Goal: Task Accomplishment & Management: Use online tool/utility

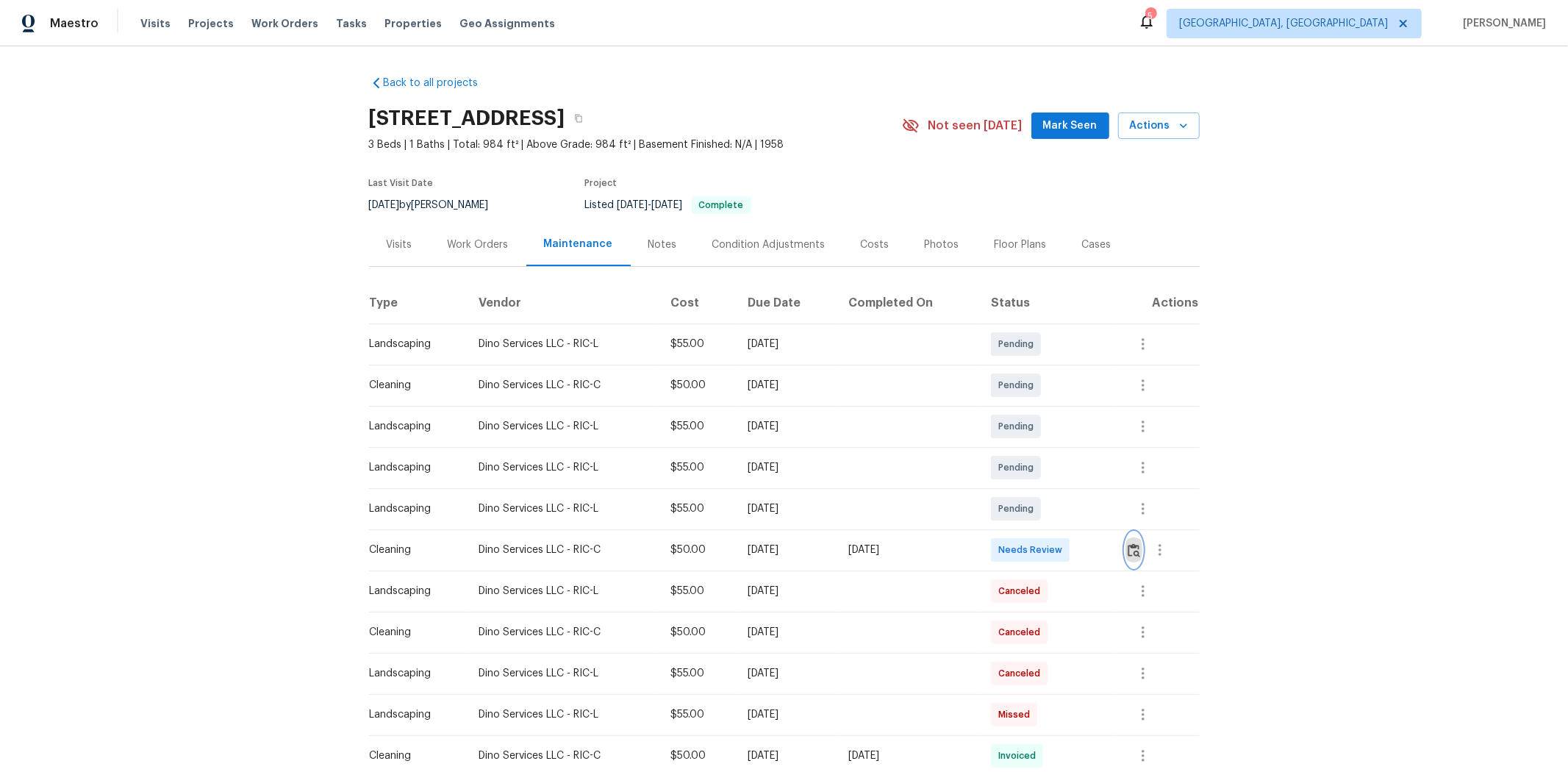
click at [1115, 516] on img "button" at bounding box center [1133, 550] width 12 height 14
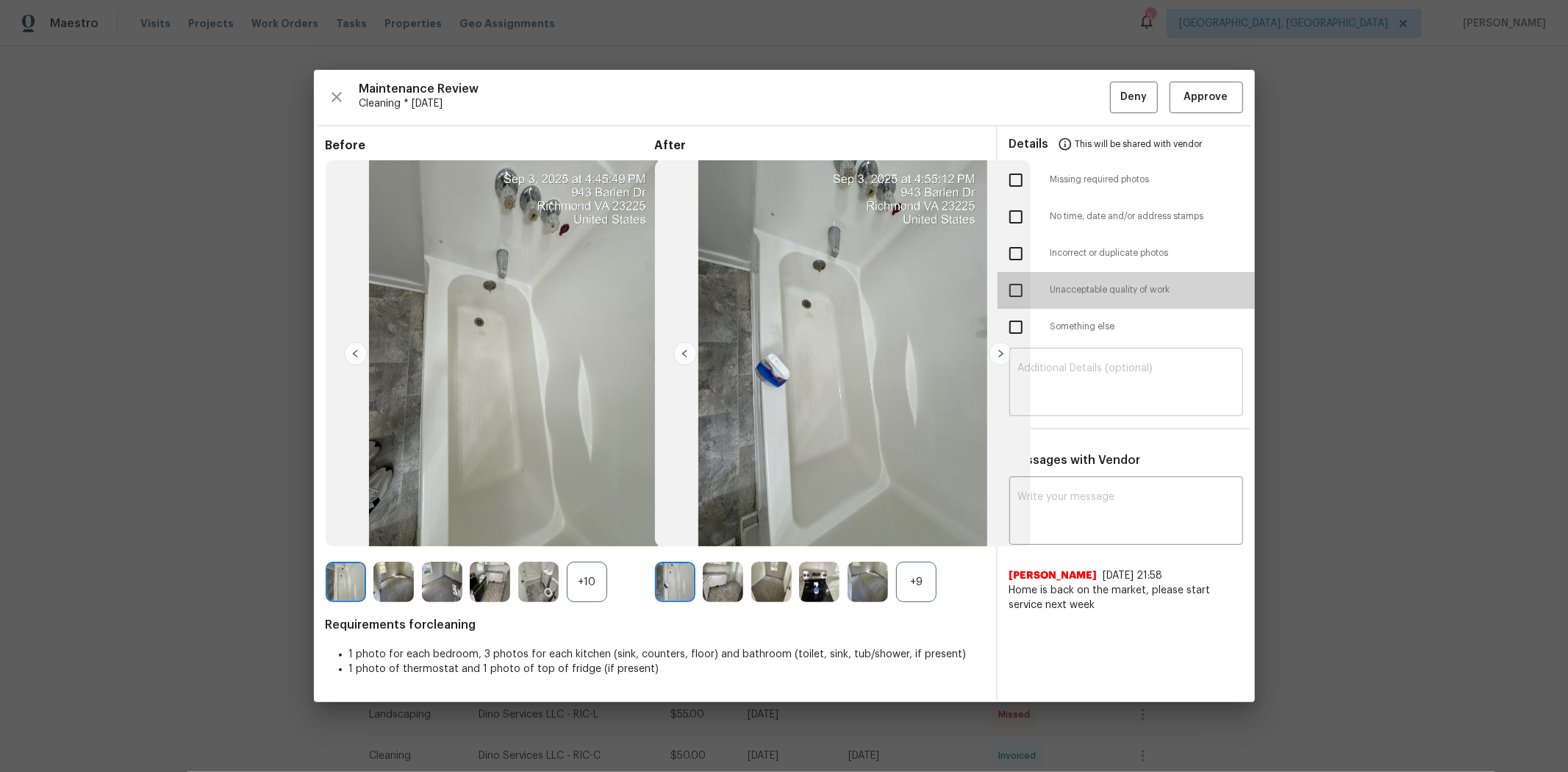
drag, startPoint x: 1014, startPoint y: 292, endPoint x: 1061, endPoint y: 378, distance: 98.0
click at [1017, 292] on input "checkbox" at bounding box center [1016, 291] width 31 height 31
checkbox input "true"
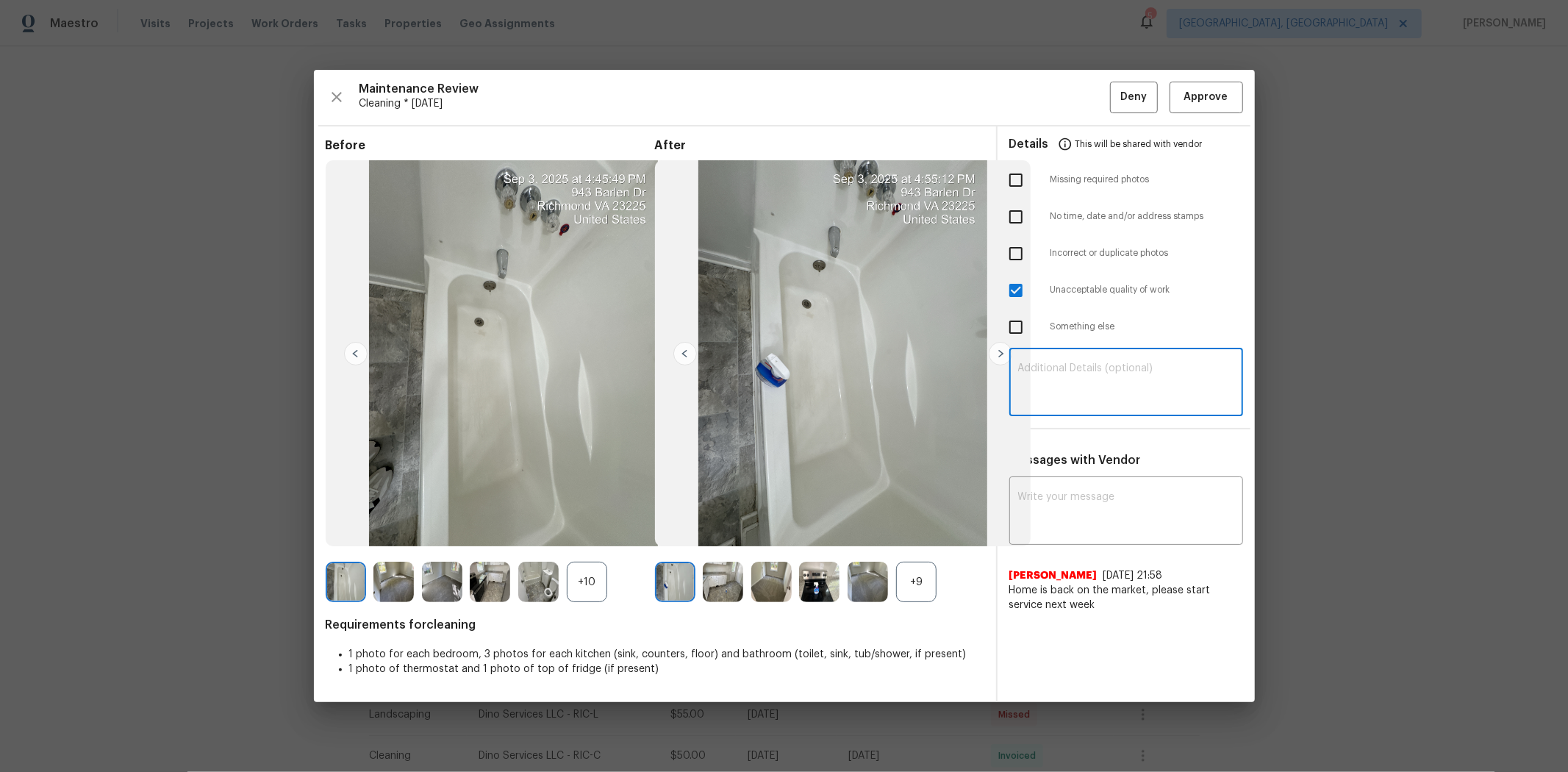
click at [1056, 365] on textarea at bounding box center [1125, 384] width 216 height 42
paste textarea "Maintenance Audit Team: Hello! Unfortunately, this cleaning visit completed on …"
click at [1106, 369] on textarea "Maintenance Audit Team: Hello! Unfortunately, this cleaning visit completed on …" at bounding box center [1125, 384] width 216 height 42
click at [1115, 389] on textarea "Maintenance Audit Team: Hello! Unfortunately, this cleaning visit completed on …" at bounding box center [1125, 384] width 216 height 42
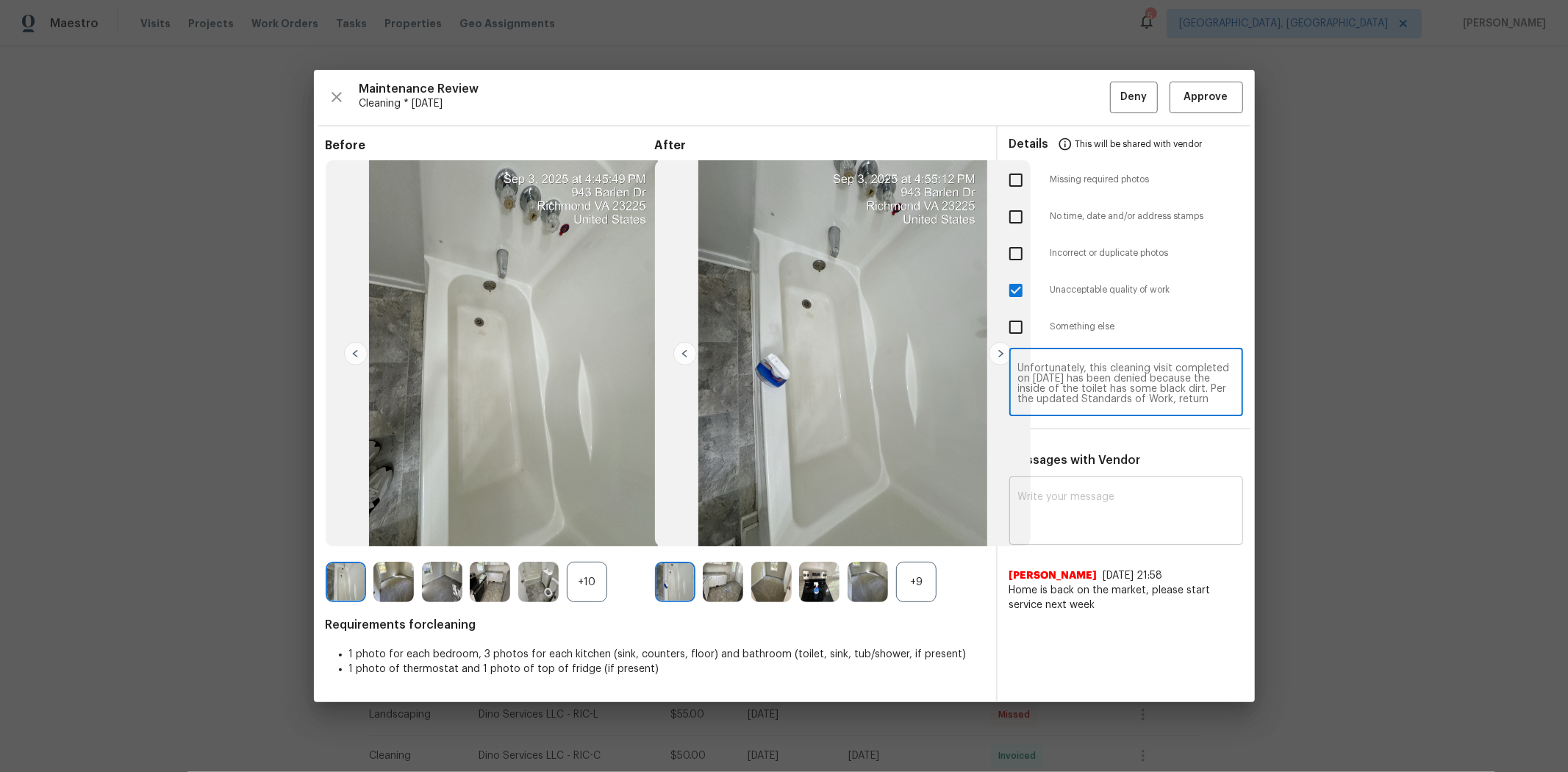
type textarea "Maintenance Audit Team: Hello! Unfortunately, this cleaning visit completed on …"
click at [1083, 501] on textarea at bounding box center [1125, 512] width 216 height 42
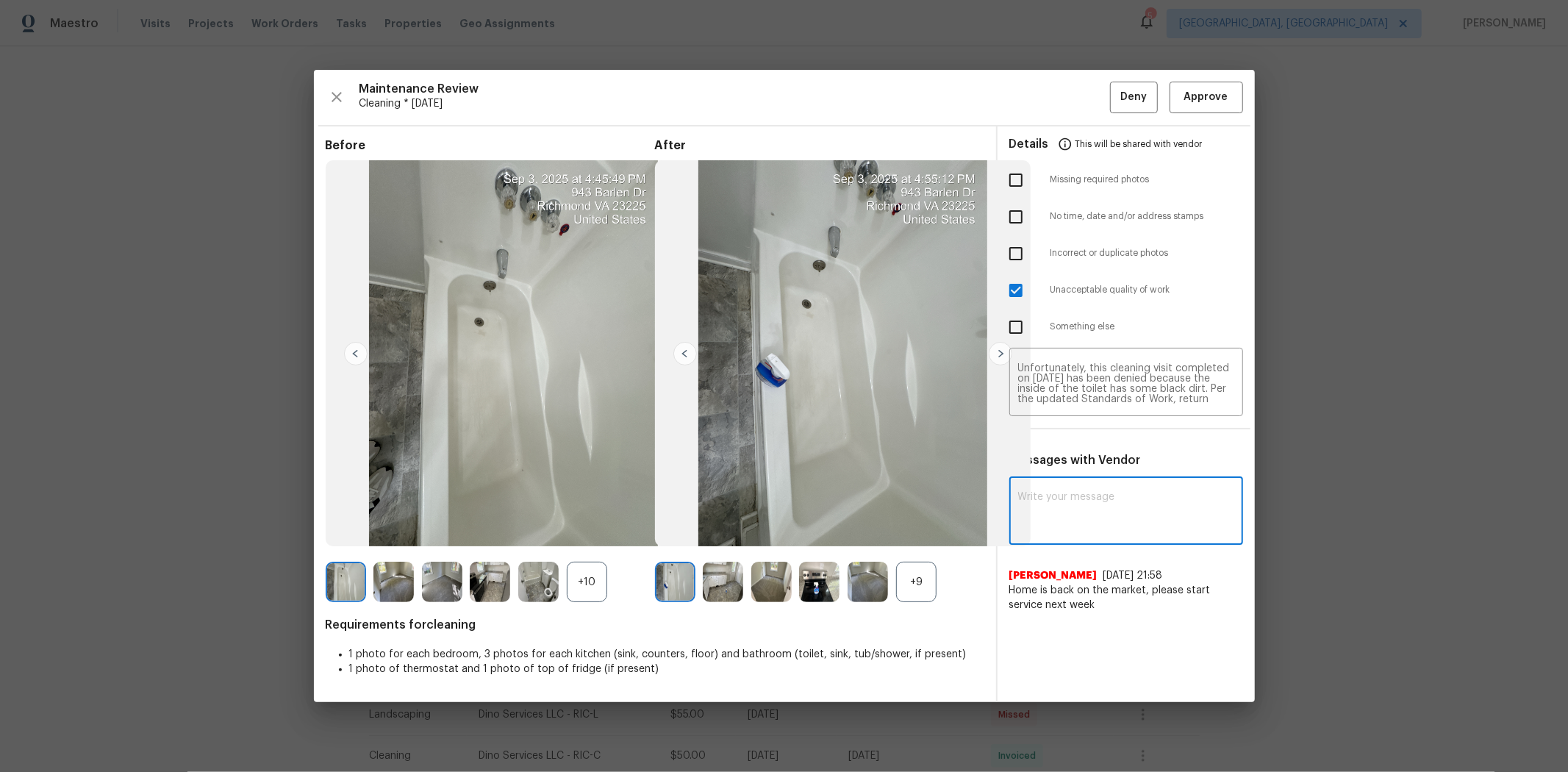
paste textarea "Maintenance Audit Team: Hello! Unfortunately, this cleaning visit completed on …"
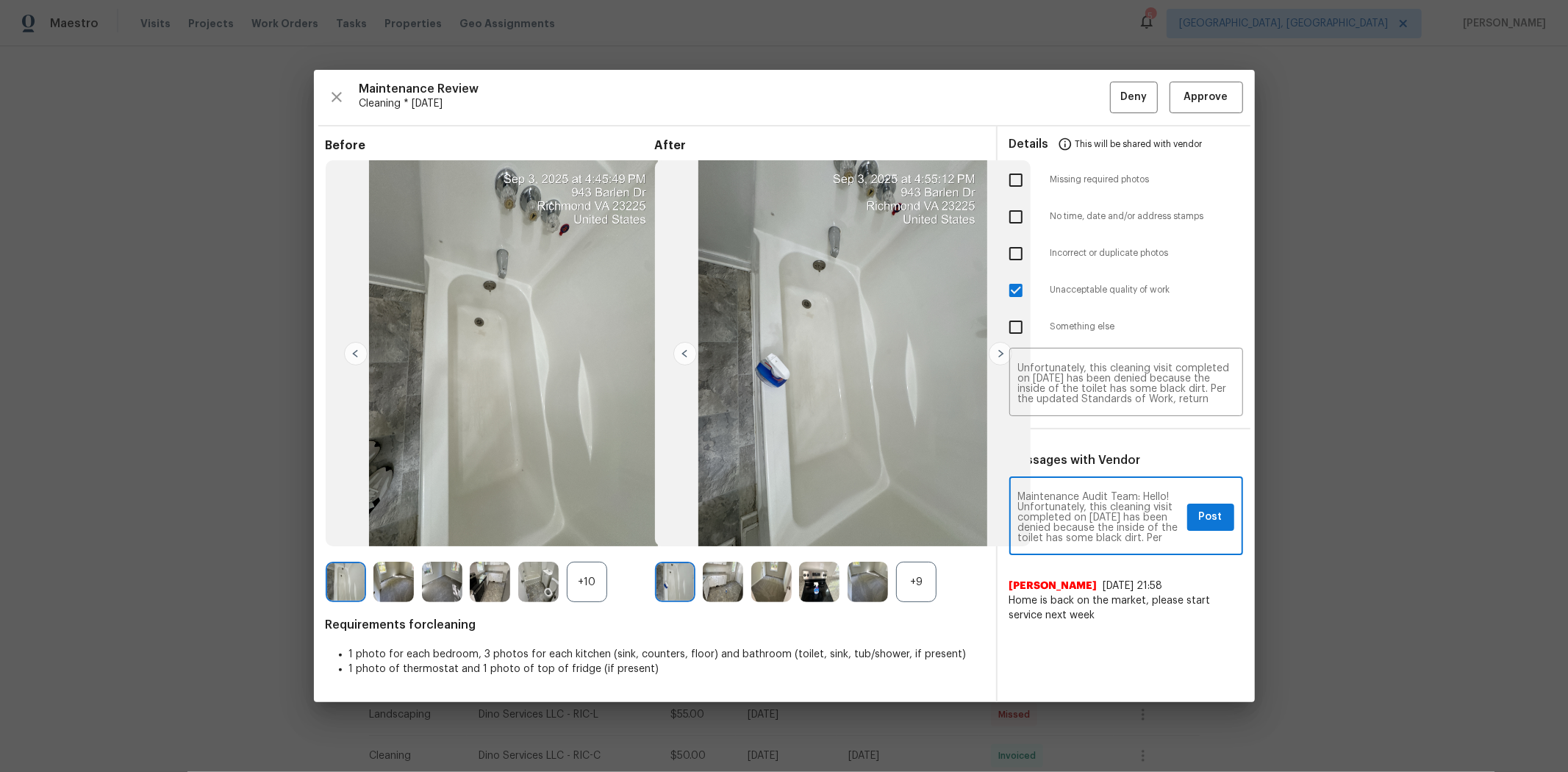
scroll to position [185, 0]
type textarea "Maintenance Audit Team: Hello! Unfortunately, this cleaning visit completed on …"
click at [1115, 515] on button "Post" at bounding box center [1211, 516] width 47 height 27
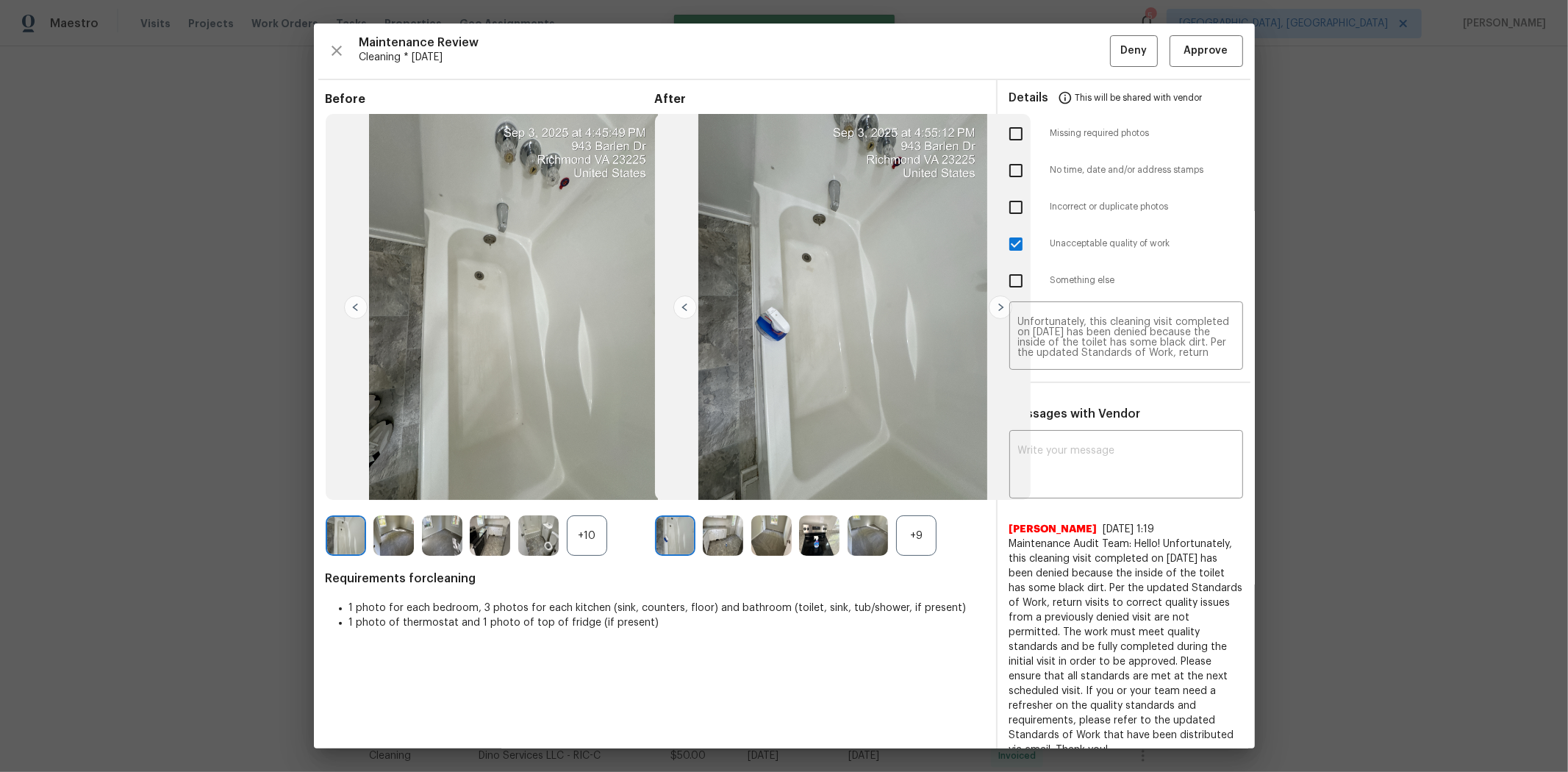
scroll to position [0, 0]
click at [1115, 46] on span "Deny" at bounding box center [1133, 50] width 27 height 19
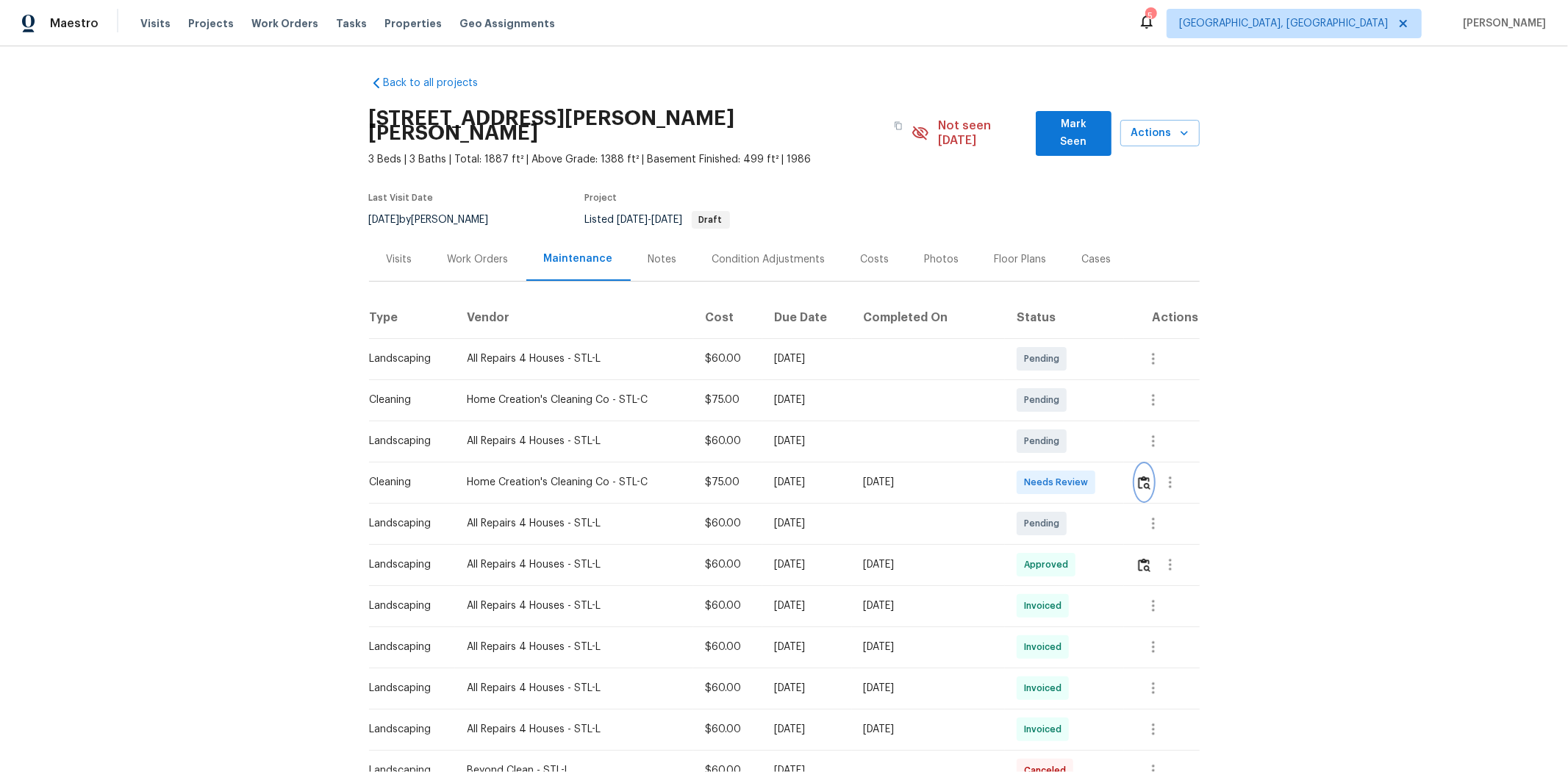
click at [1115, 476] on img "button" at bounding box center [1144, 482] width 12 height 14
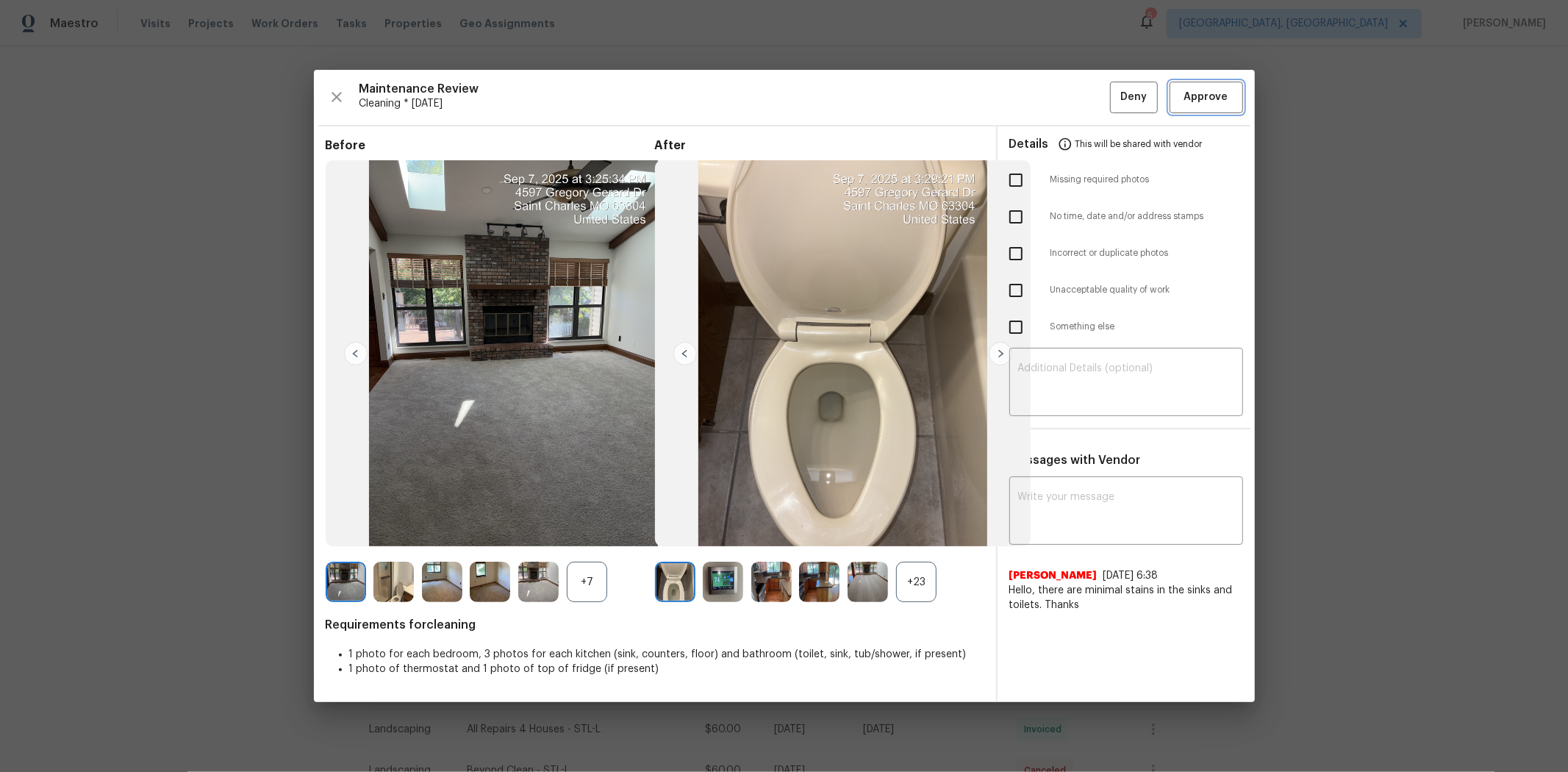
click at [1115, 103] on span "Approve" at bounding box center [1206, 97] width 44 height 19
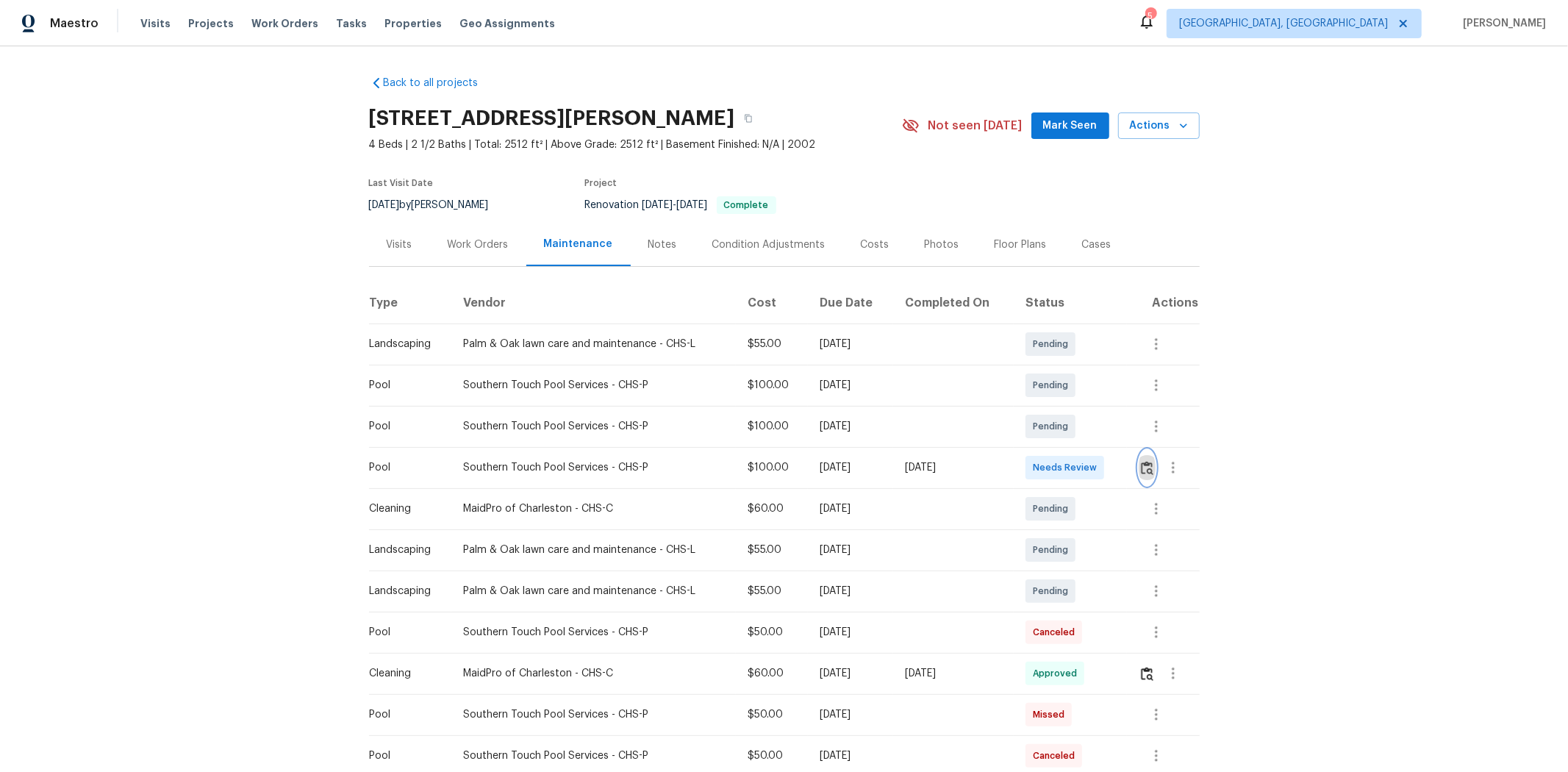
click at [1115, 466] on img "button" at bounding box center [1146, 467] width 12 height 14
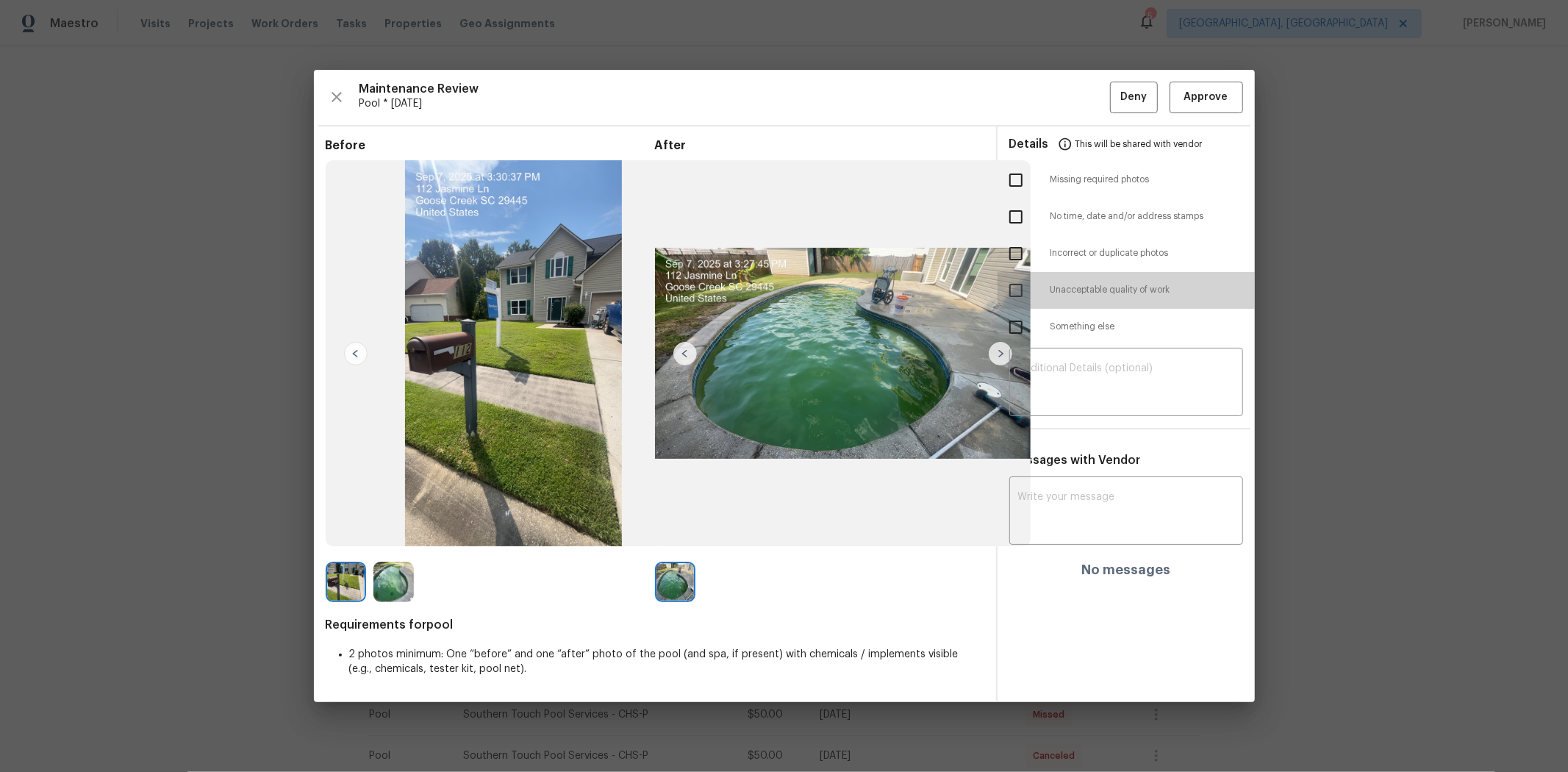
click at [1010, 292] on input "checkbox" at bounding box center [1016, 291] width 31 height 31
checkbox input "true"
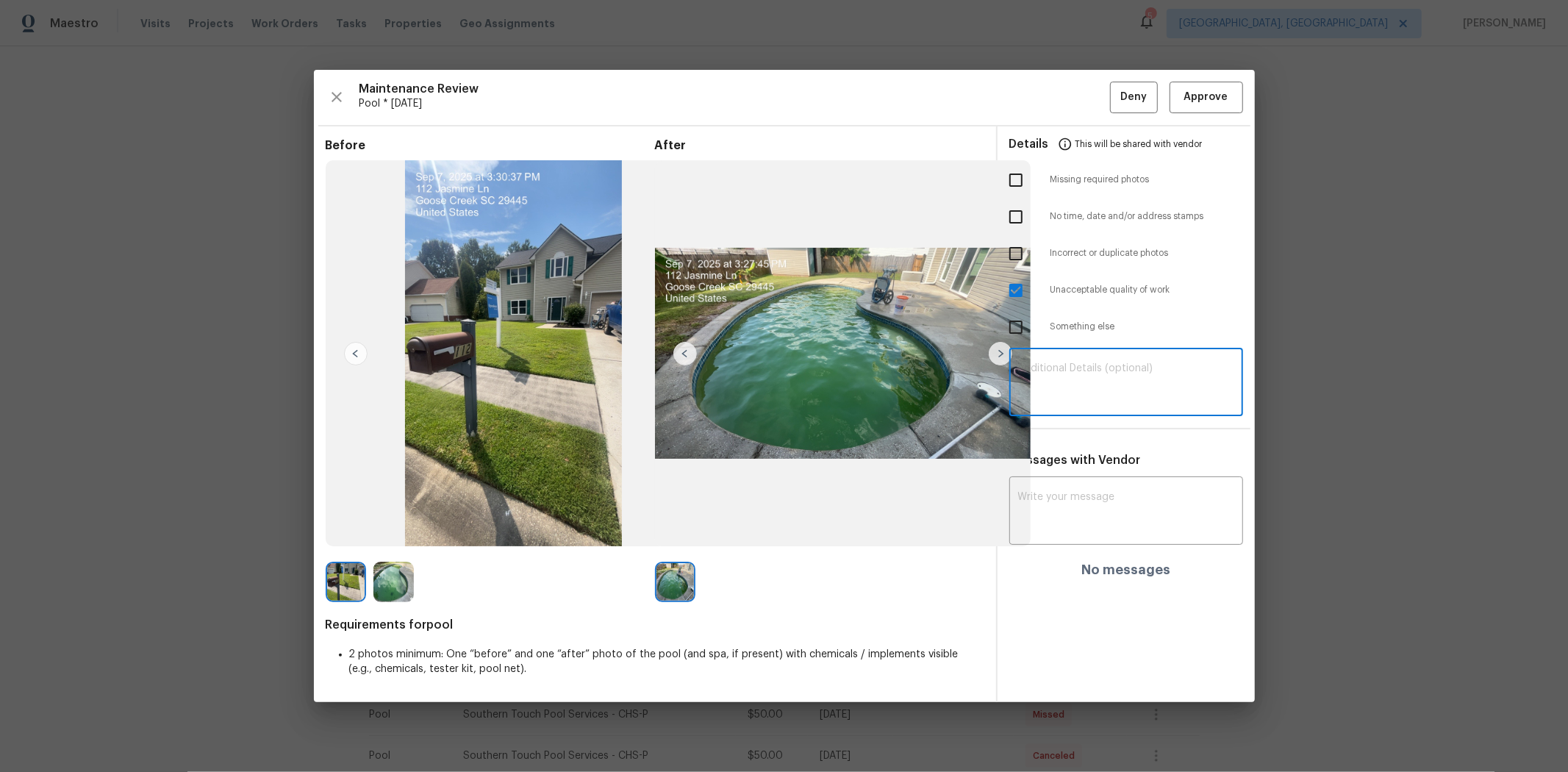
click at [1062, 373] on textarea at bounding box center [1125, 384] width 216 height 42
paste textarea "Maintenance Audit Team: Hello! Unfortunately, this pool visit completed on 07/0…"
click at [1085, 375] on textarea "Maintenance Audit Team: Hello! Unfortunately, this pool visit completed on 07/0…" at bounding box center [1125, 384] width 216 height 42
type textarea "Maintenance Audit Team: Hello! Unfortunately, this pool visit completed on 07/0…"
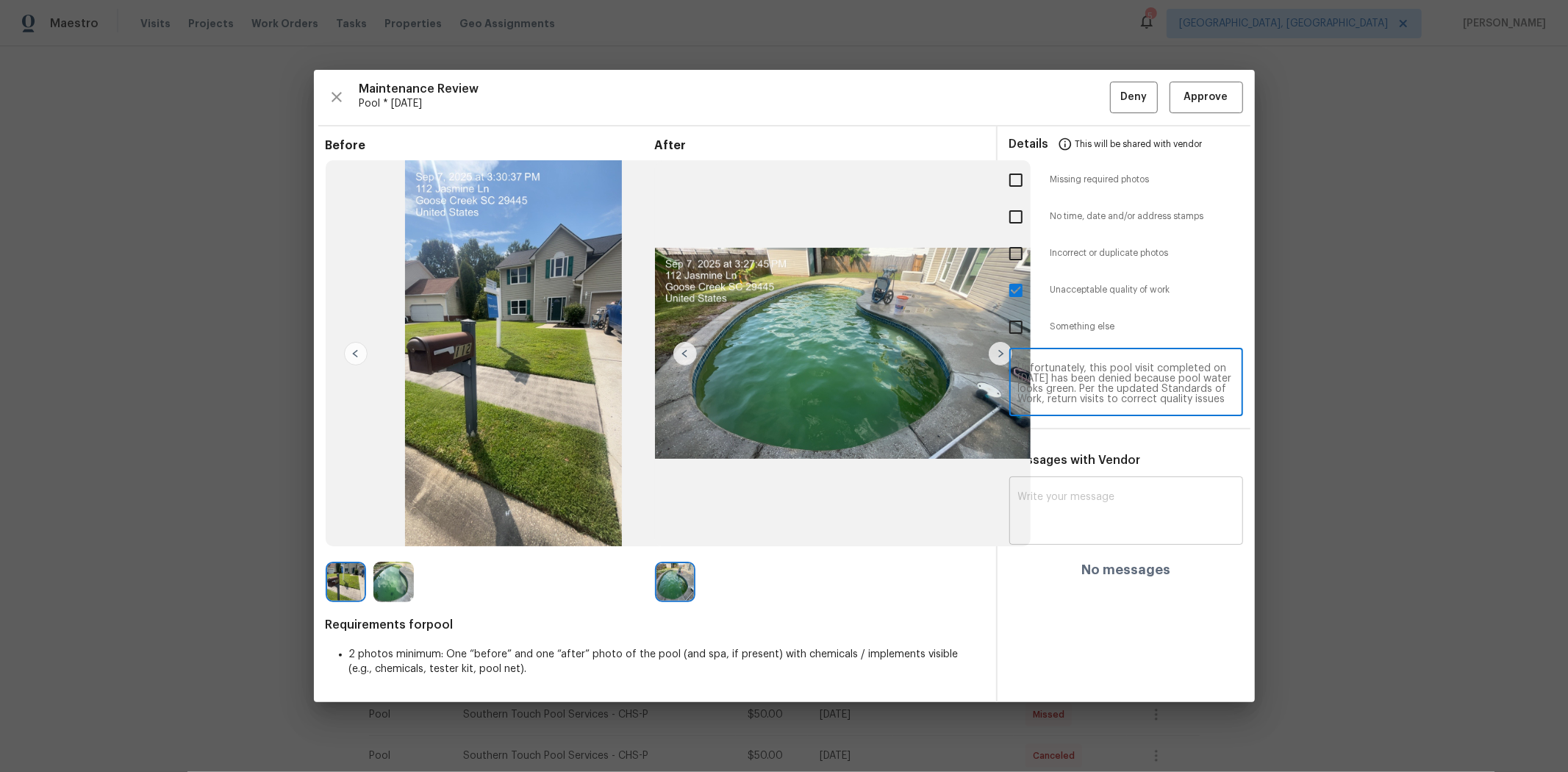
click at [1108, 508] on textarea at bounding box center [1125, 512] width 216 height 42
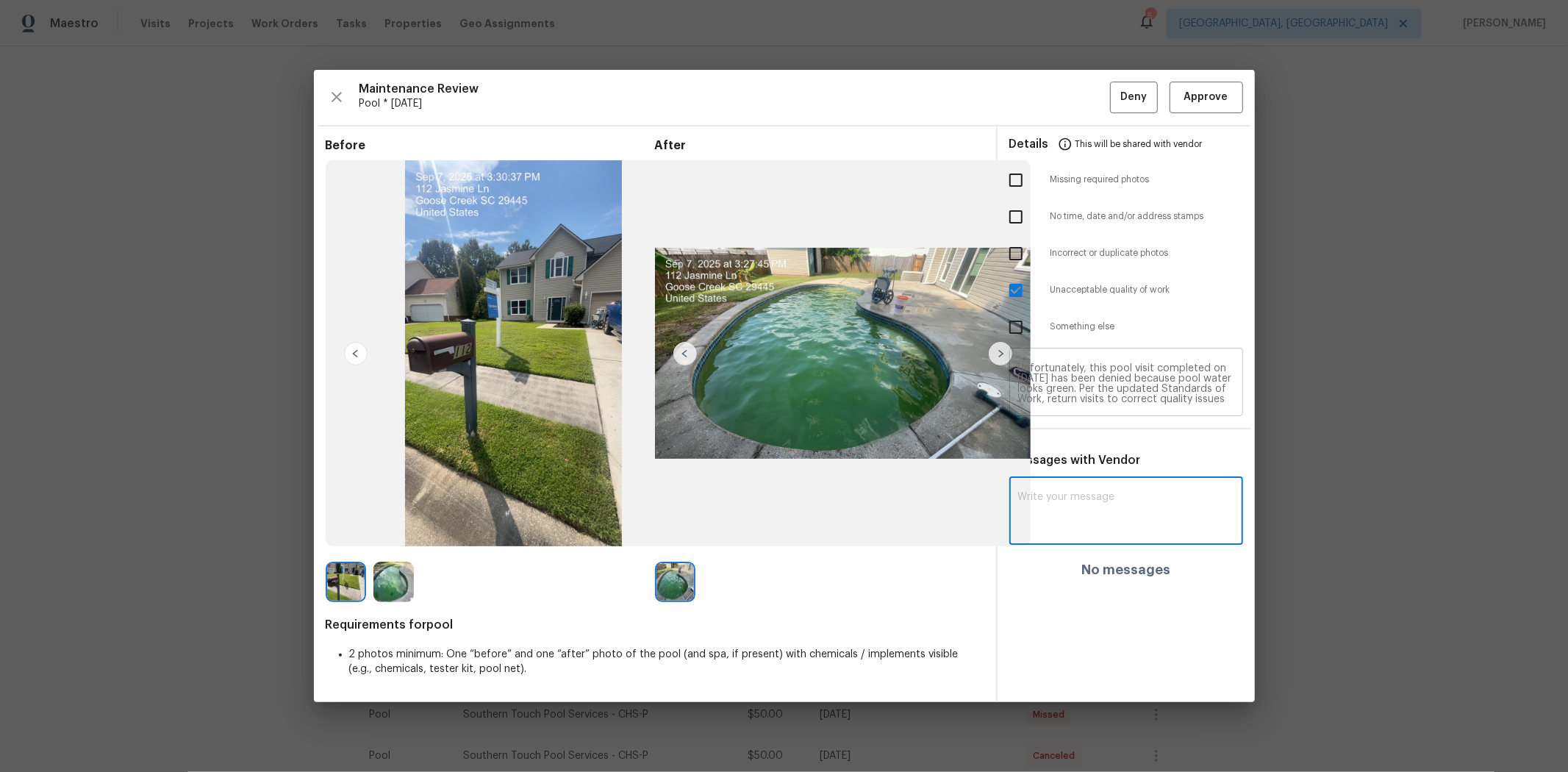
click at [1115, 387] on textarea "Maintenance Audit Team: Hello! Unfortunately, this pool visit completed on 07/0…" at bounding box center [1125, 384] width 216 height 42
click at [1101, 501] on textarea at bounding box center [1125, 512] width 216 height 42
paste textarea "Maintenance Audit Team: Hello! Unfortunately, this pool visit completed on 07/0…"
type textarea "Maintenance Audit Team: Hello! Unfortunately, this pool visit completed on 07/0…"
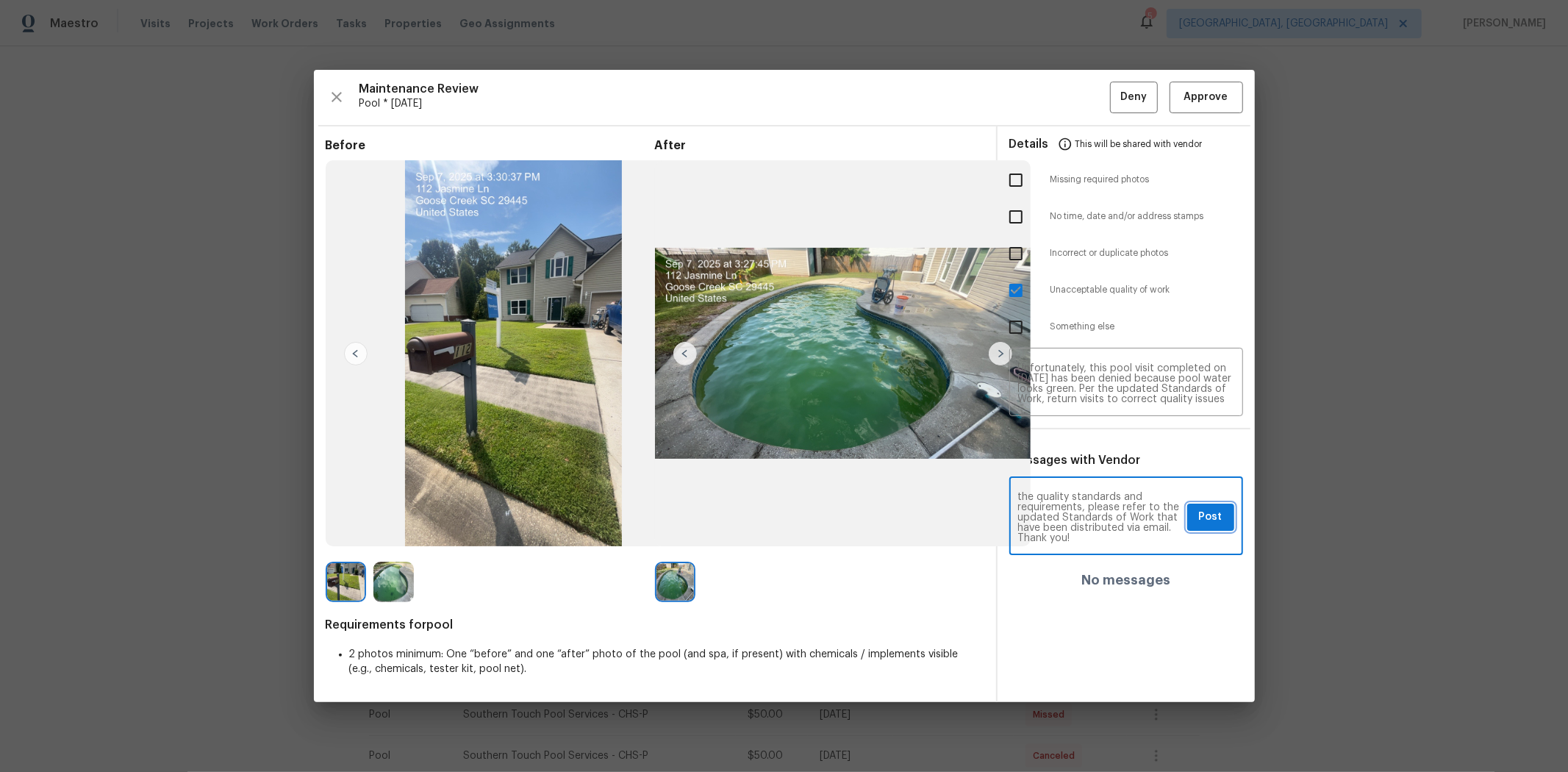
click at [1115, 516] on span "Post" at bounding box center [1210, 517] width 24 height 19
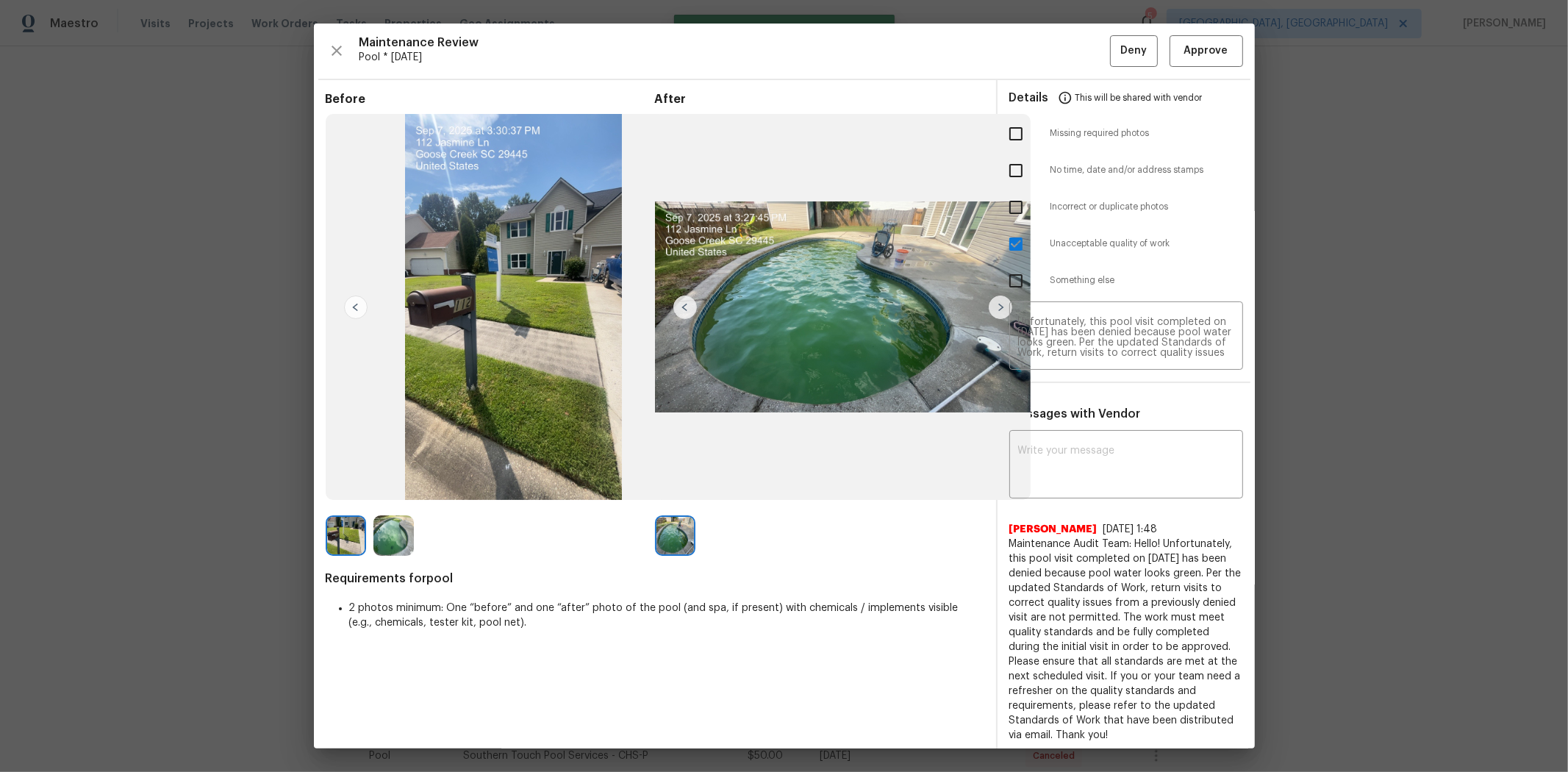
scroll to position [0, 0]
click at [1115, 57] on span "Deny" at bounding box center [1133, 50] width 27 height 19
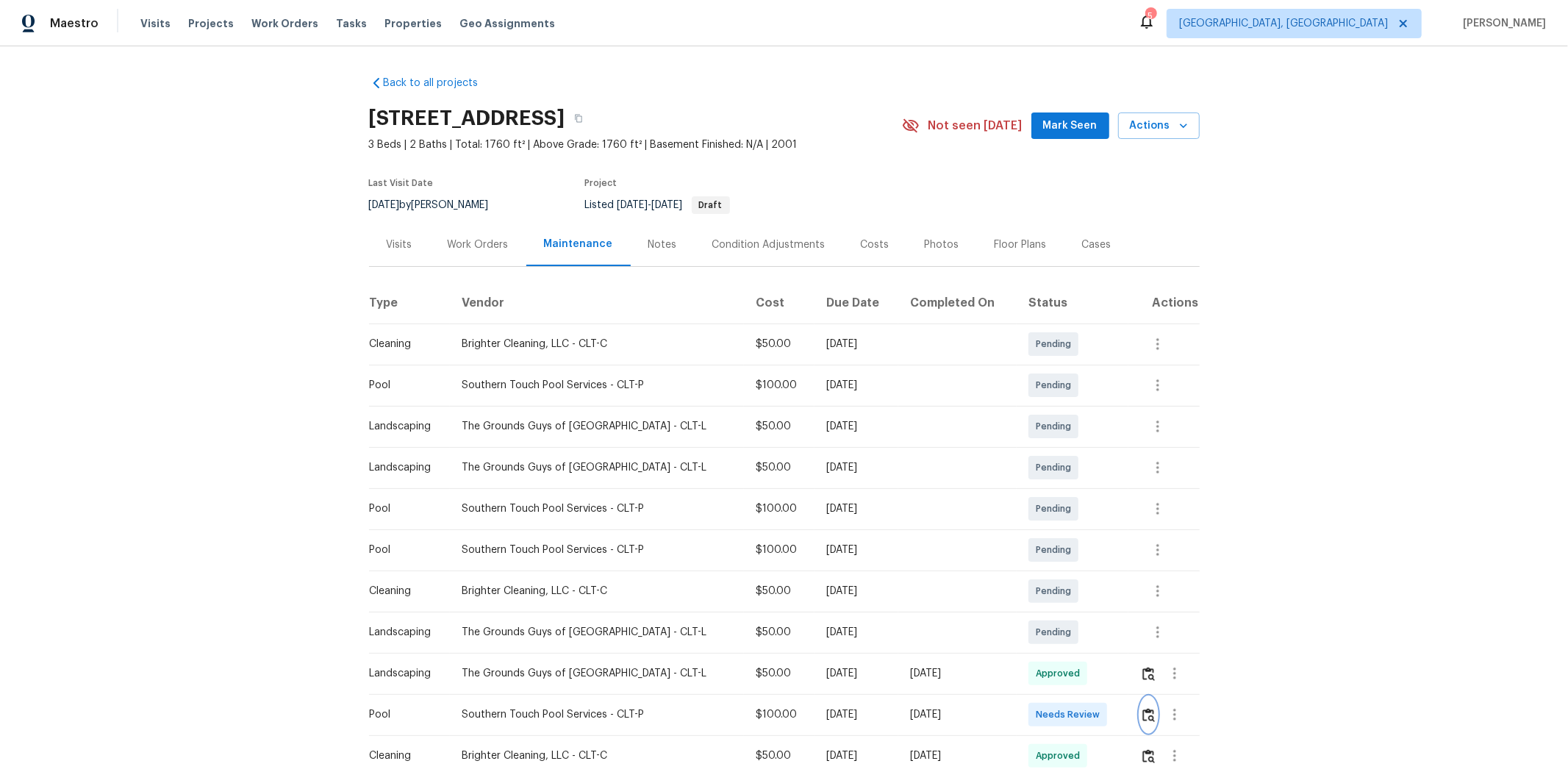
click at [1115, 516] on button "button" at bounding box center [1148, 714] width 17 height 35
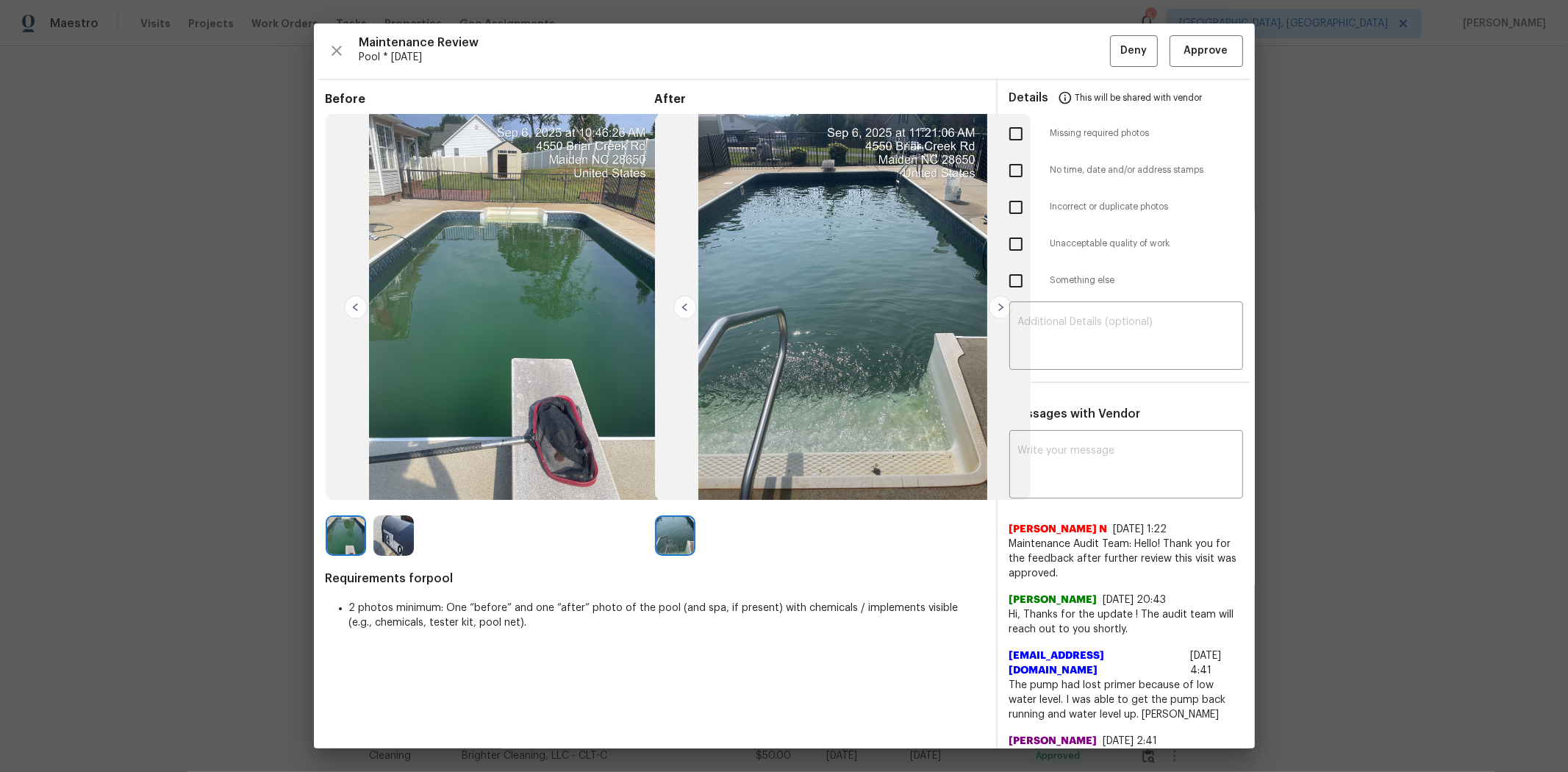
drag, startPoint x: 1005, startPoint y: 246, endPoint x: 1029, endPoint y: 289, distance: 49.2
click at [1005, 246] on input "checkbox" at bounding box center [1016, 244] width 31 height 31
checkbox input "true"
click at [1053, 342] on textarea at bounding box center [1125, 337] width 216 height 42
paste textarea "Maintenance Audit Team: Hello! Unfortunately, this pool visit completed on 07/0…"
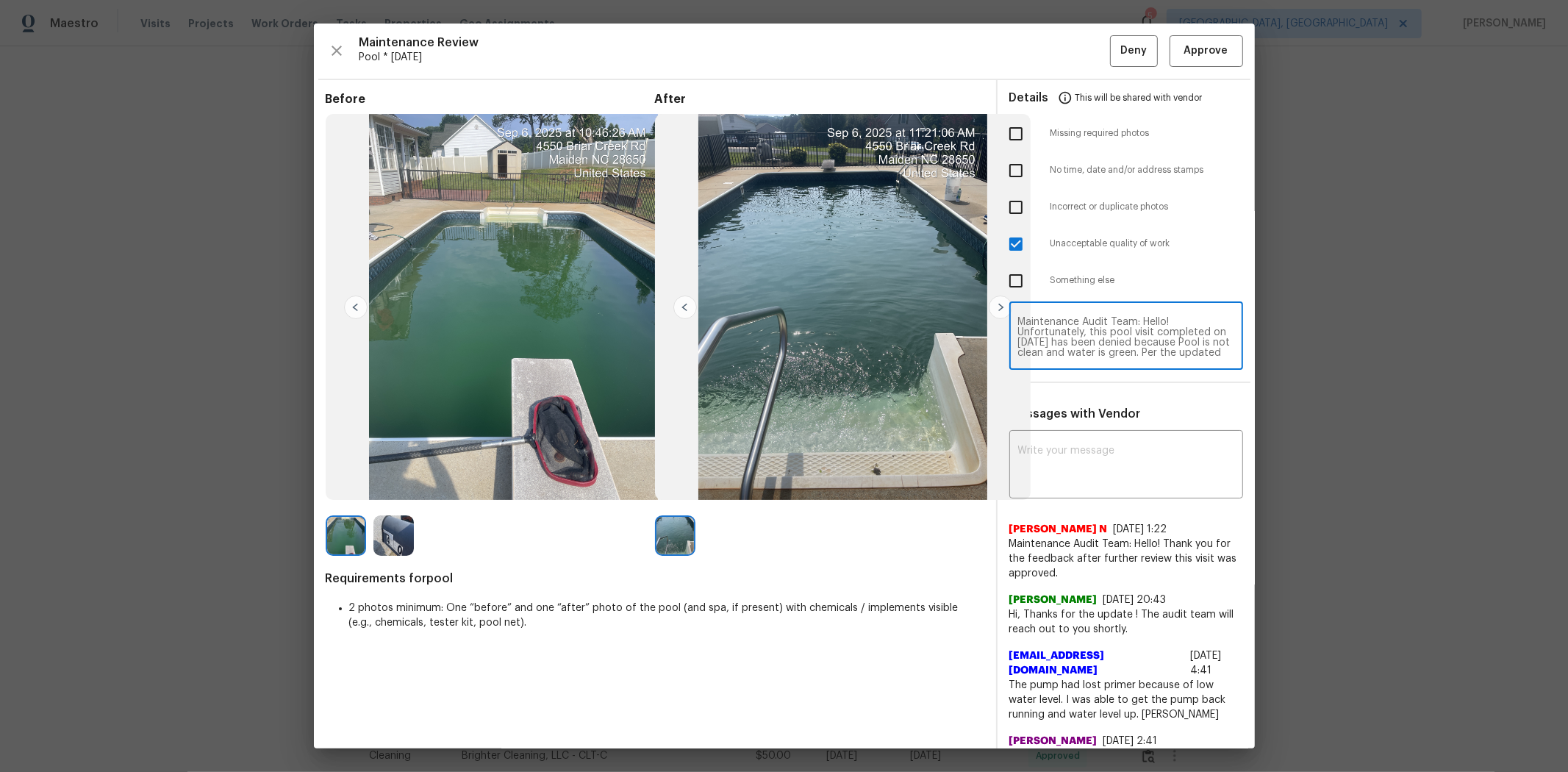
click at [1099, 336] on textarea "Maintenance Audit Team: Hello! Unfortunately, this pool visit completed on 07/0…" at bounding box center [1125, 337] width 216 height 42
type textarea "Maintenance Audit Team: Hello! Unfortunately, this pool visit completed on 07/0…"
click at [1068, 441] on div "x ​" at bounding box center [1126, 466] width 234 height 64
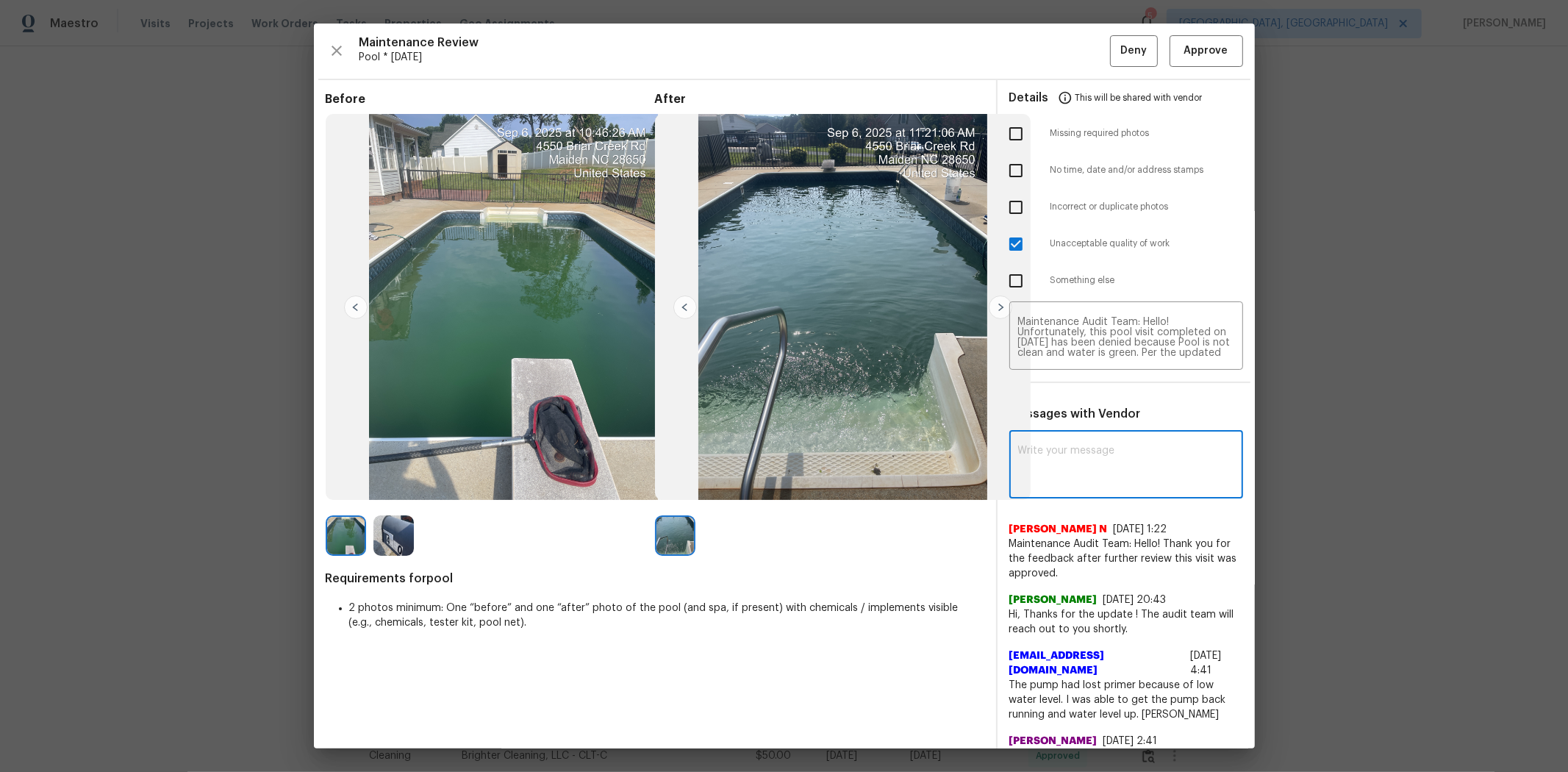
paste textarea "Maintenance Audit Team: Hello! Unfortunately, this pool visit completed on 07/0…"
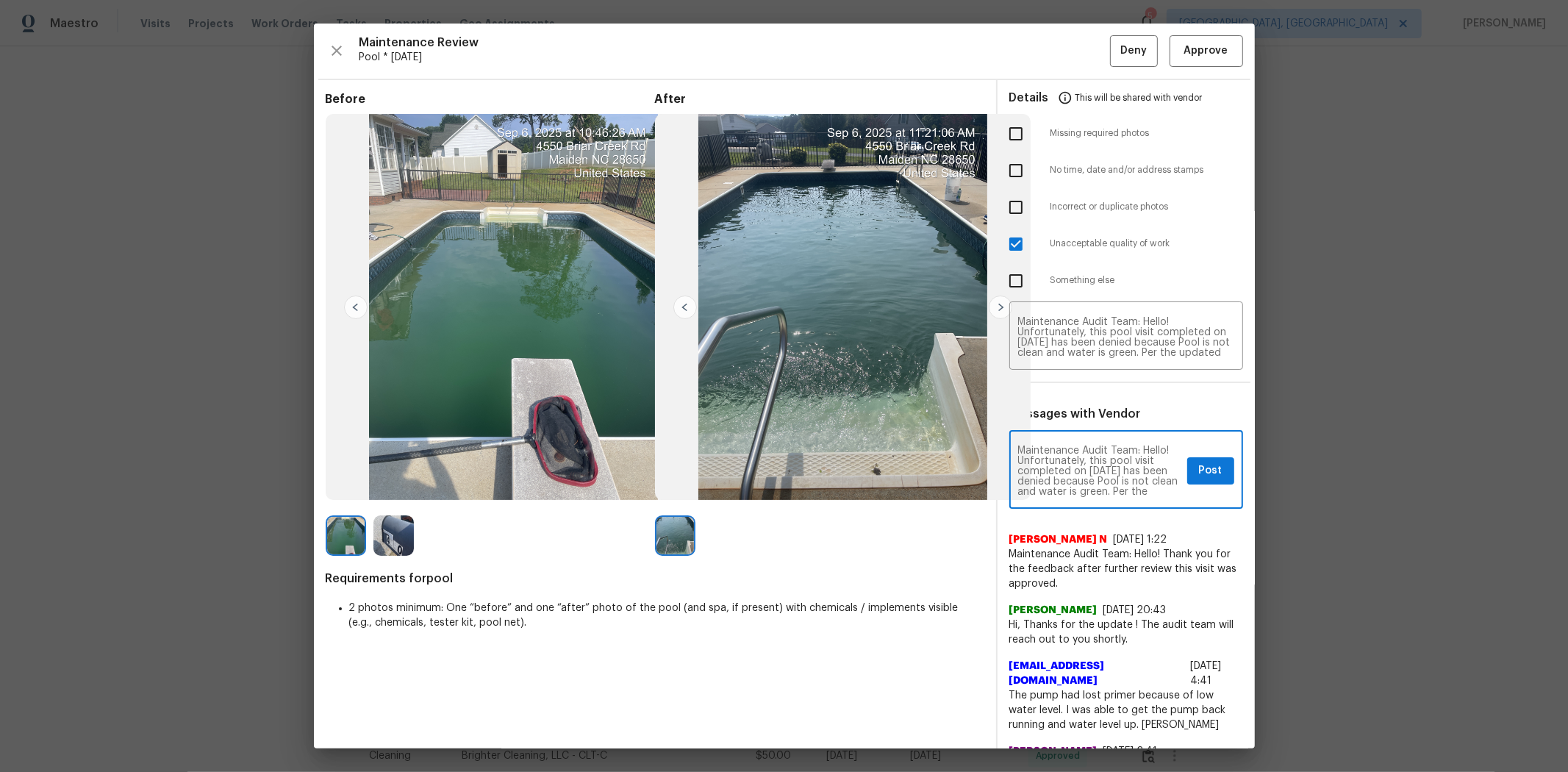
scroll to position [195, 0]
type textarea "Maintenance Audit Team: Hello! Unfortunately, this pool visit completed on 07/0…"
drag, startPoint x: 1176, startPoint y: 471, endPoint x: 1180, endPoint y: 442, distance: 29.3
click at [1115, 472] on button "Post" at bounding box center [1211, 471] width 47 height 27
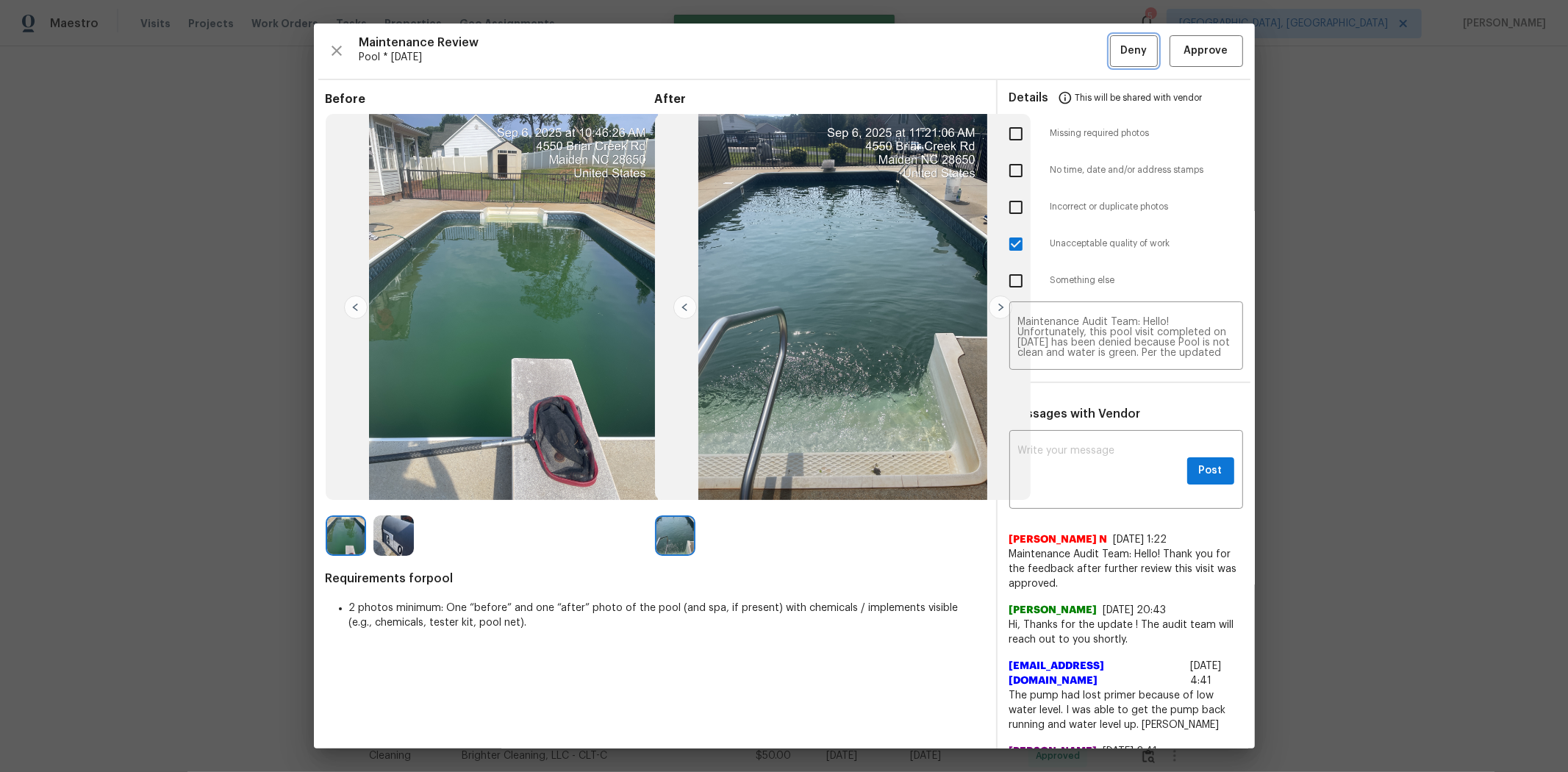
click at [1115, 45] on span "Deny" at bounding box center [1133, 50] width 27 height 19
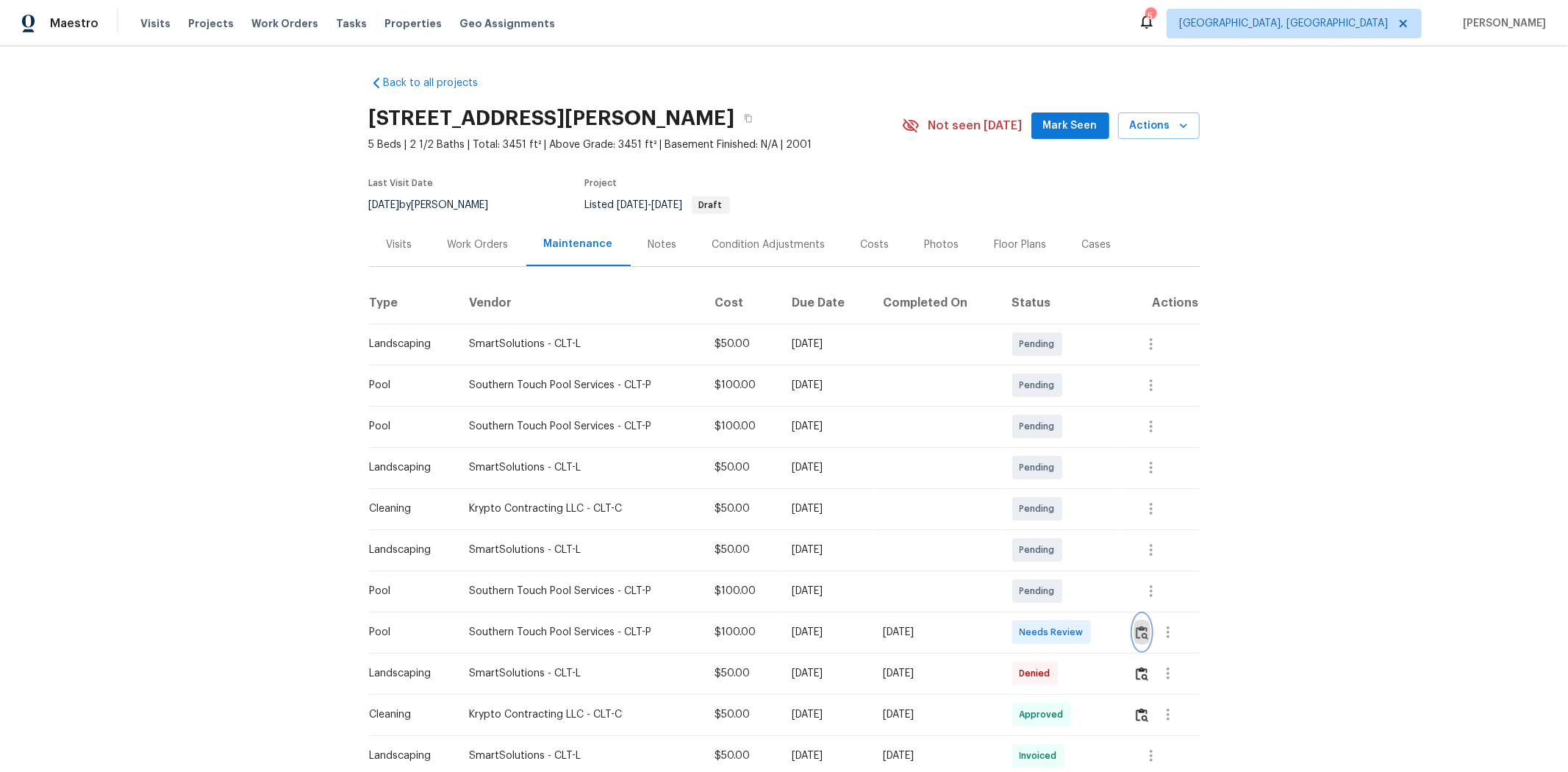
click at [1115, 516] on img "button" at bounding box center [1141, 632] width 12 height 14
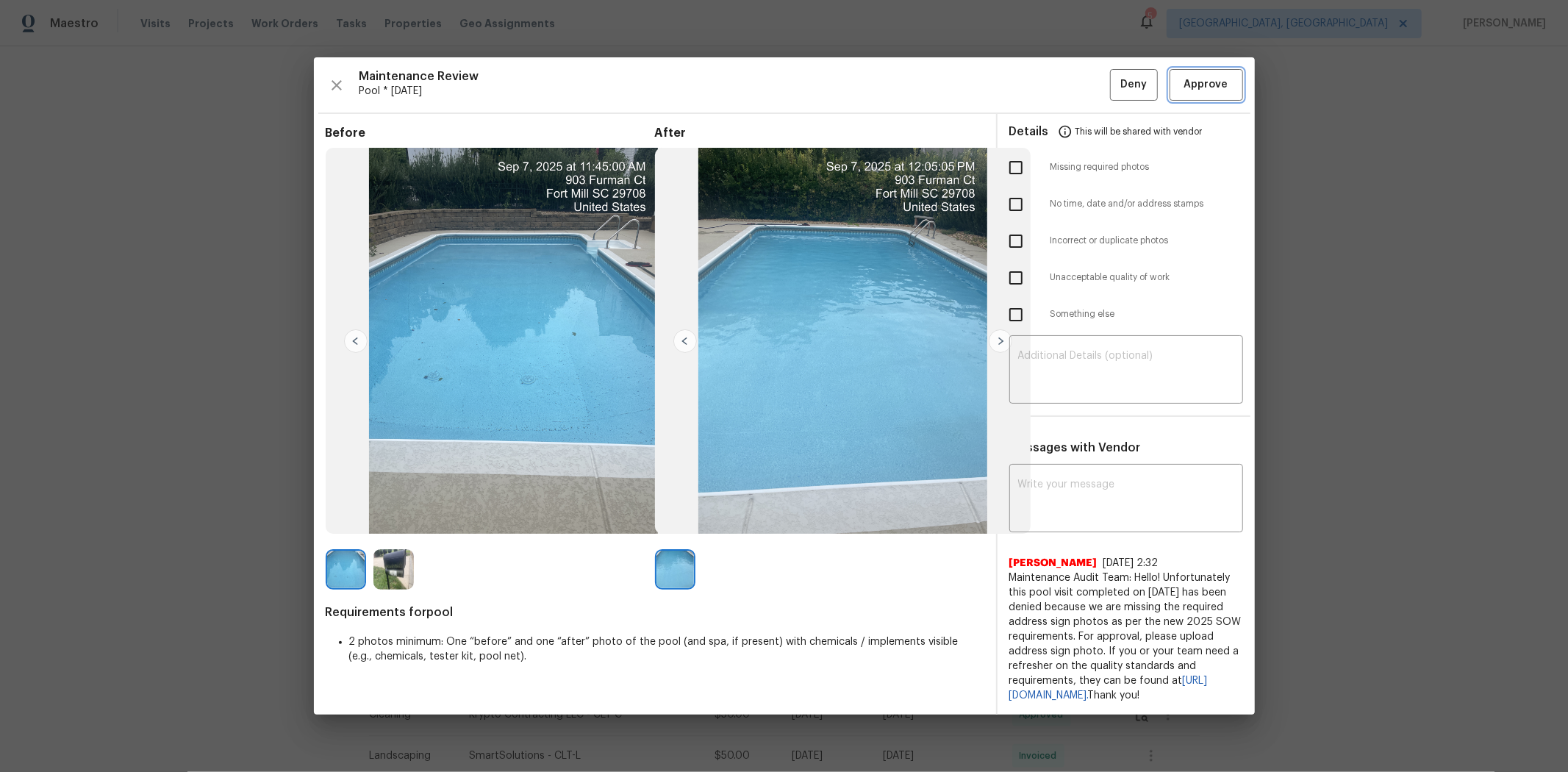
click at [1115, 80] on span "Approve" at bounding box center [1206, 85] width 44 height 19
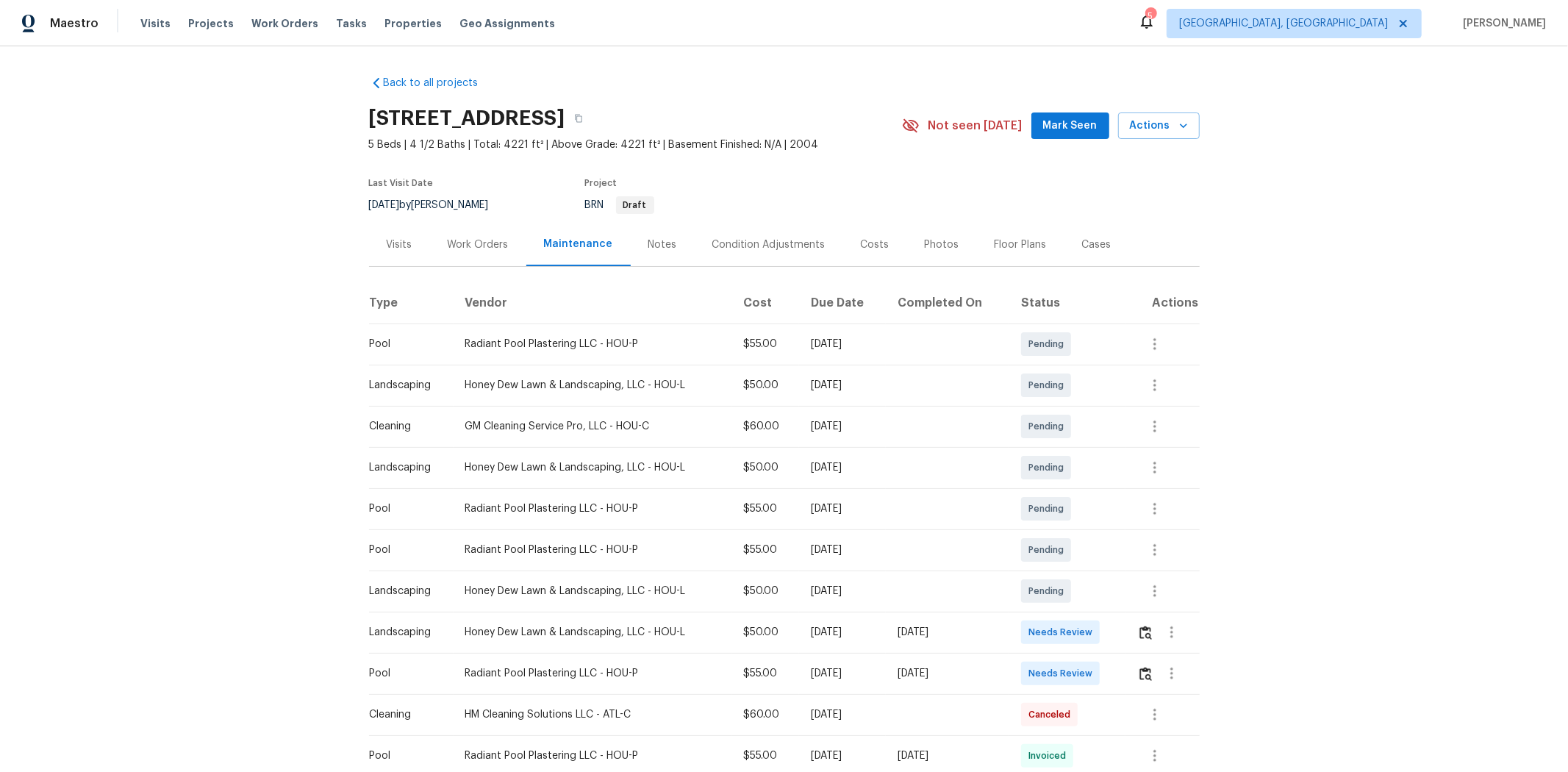
click at [1115, 516] on div at bounding box center [1167, 673] width 61 height 35
click at [1115, 516] on button "button" at bounding box center [1145, 673] width 17 height 35
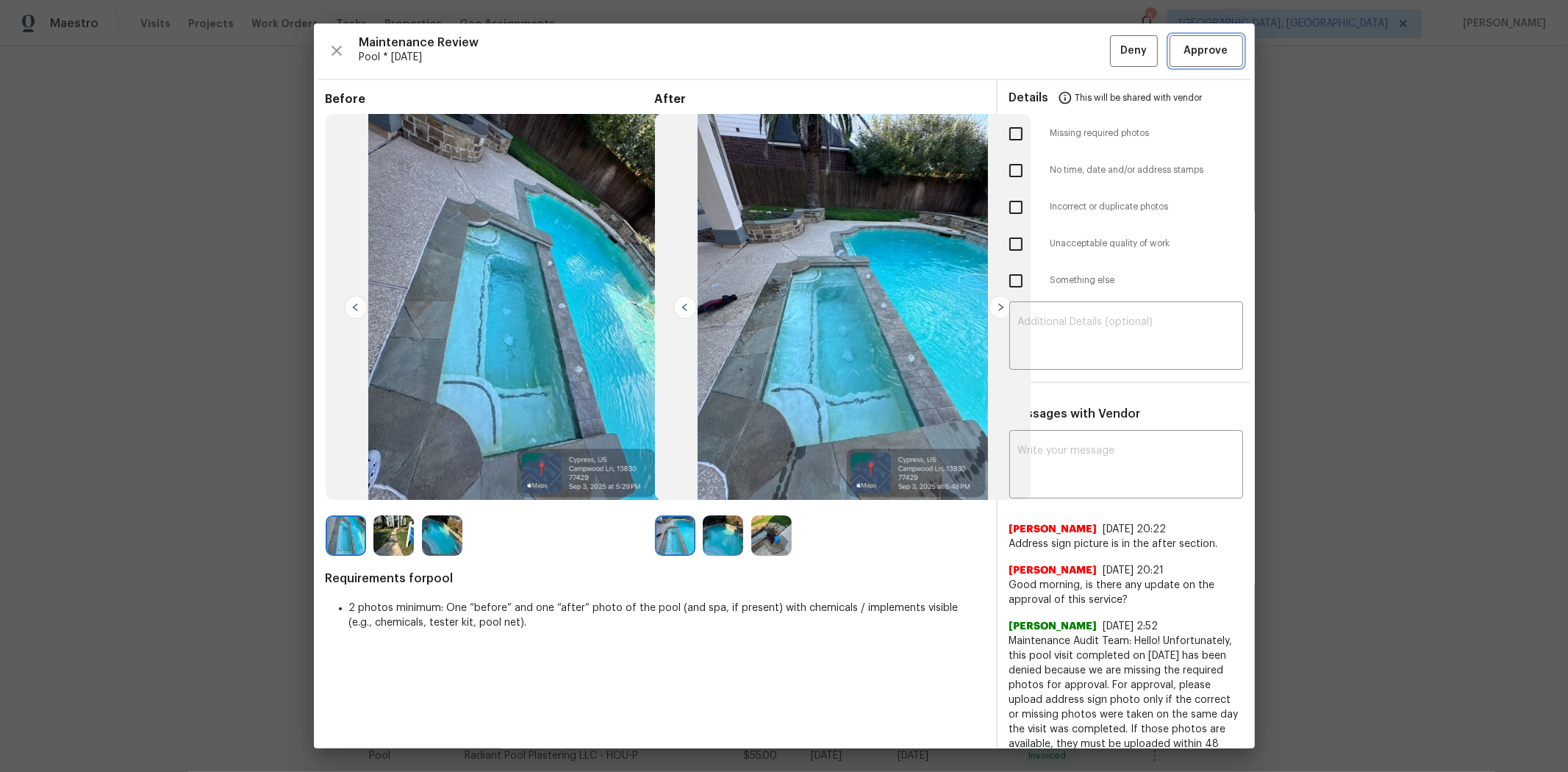
drag, startPoint x: 1185, startPoint y: 50, endPoint x: 1202, endPoint y: 51, distance: 17.0
click at [1115, 50] on span "Approve" at bounding box center [1206, 50] width 44 height 19
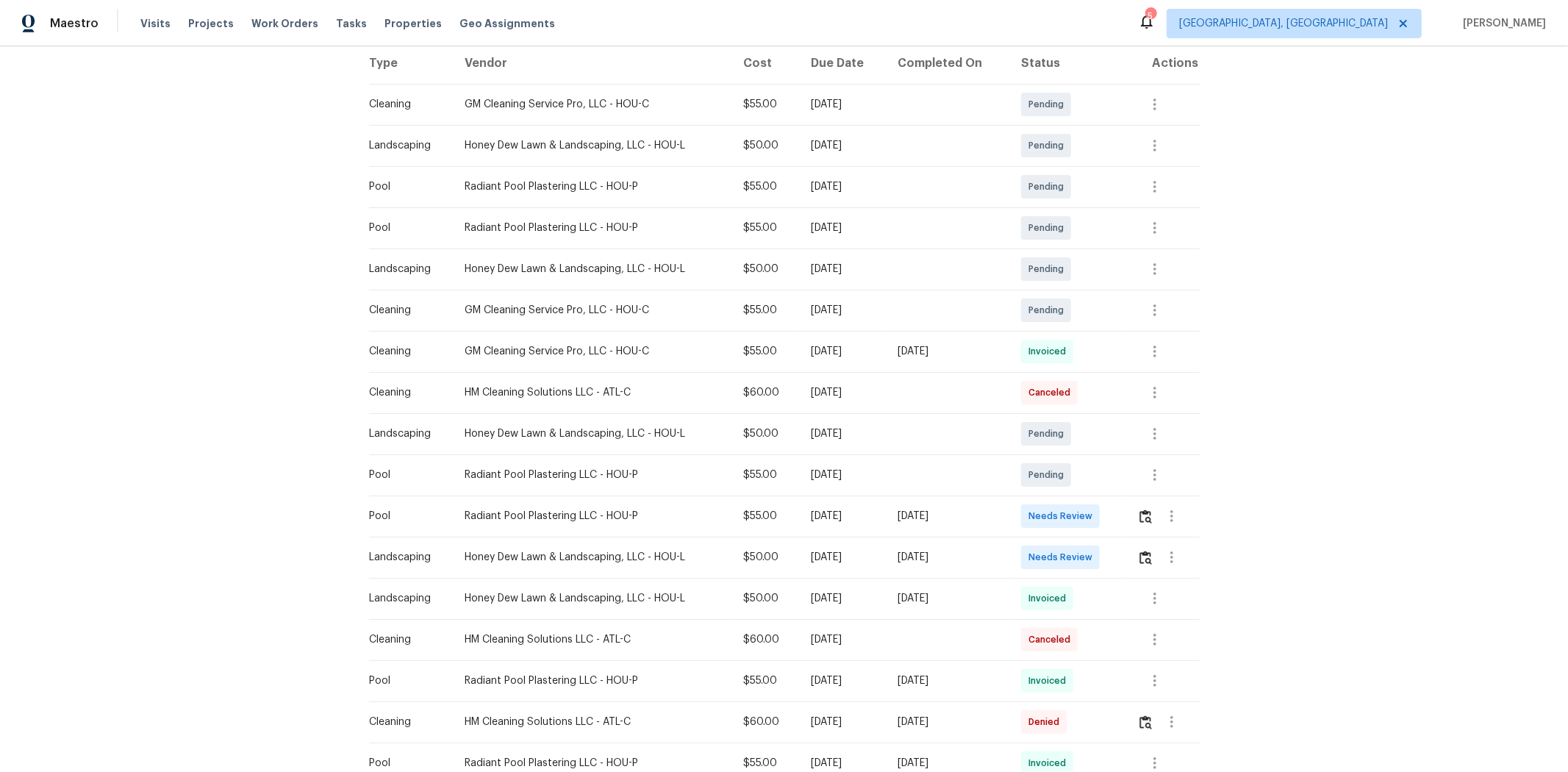
scroll to position [327, 0]
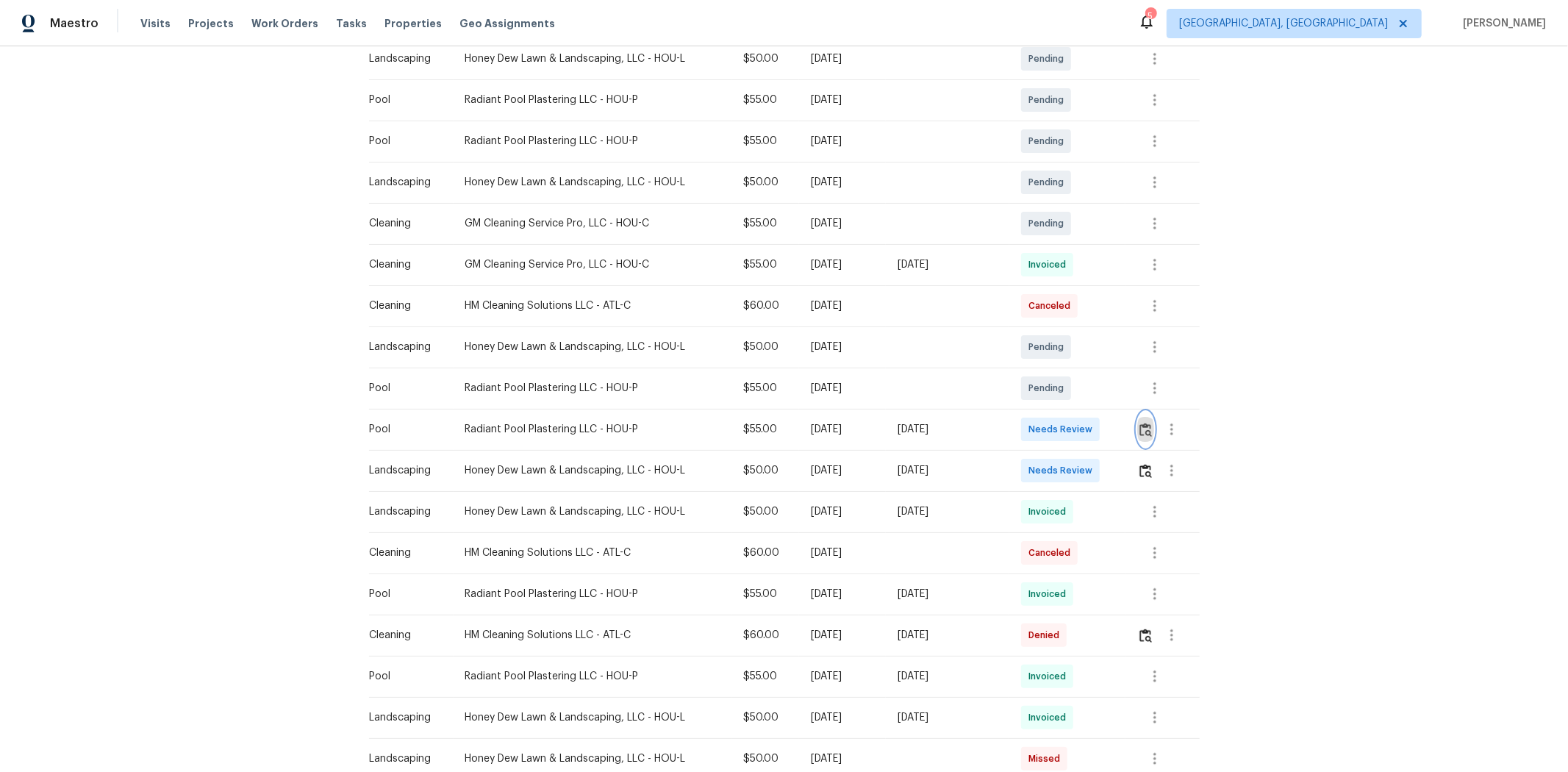
click at [1139, 430] on img "button" at bounding box center [1145, 429] width 12 height 14
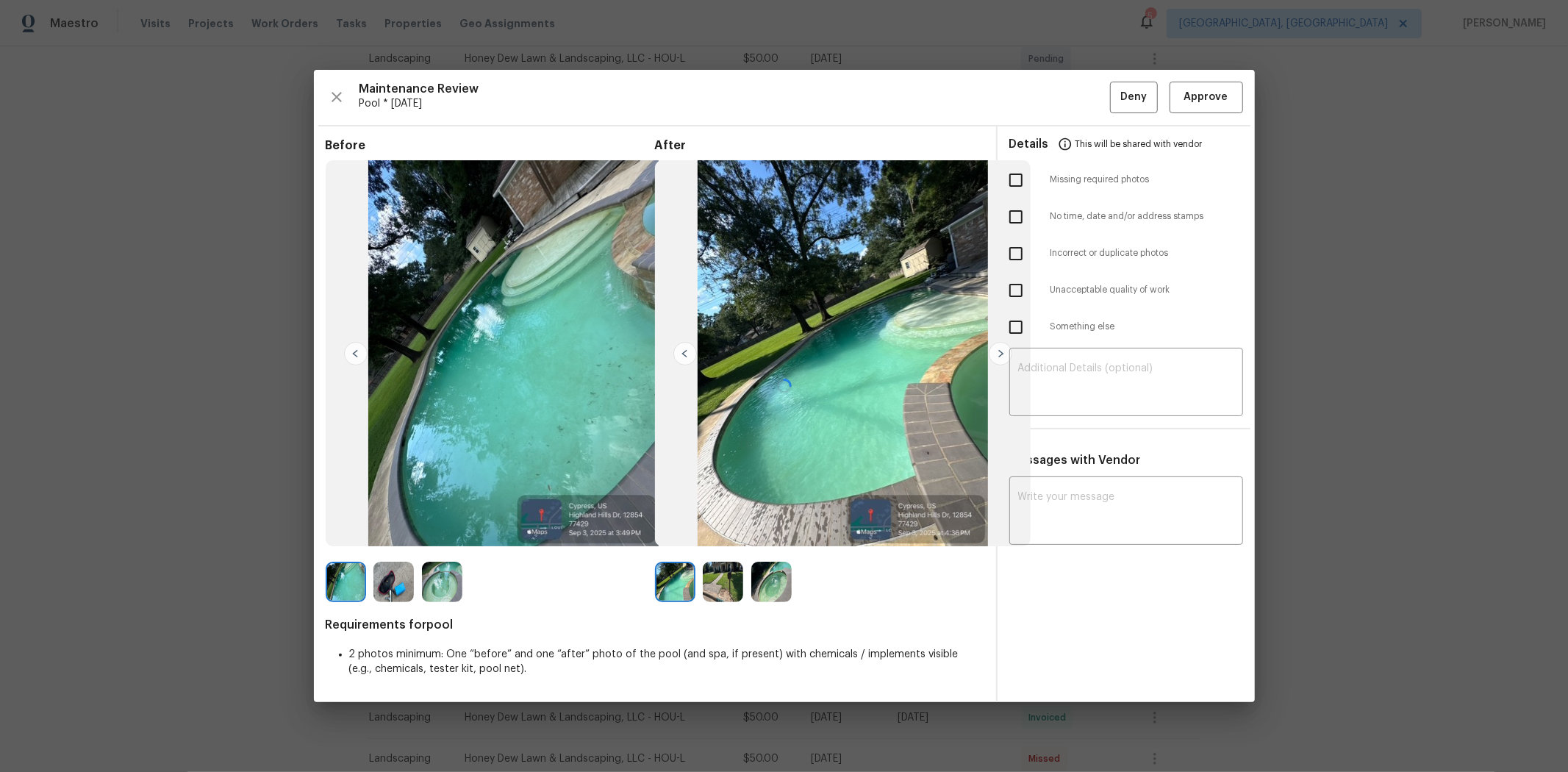
click at [1196, 103] on div at bounding box center [785, 386] width 941 height 632
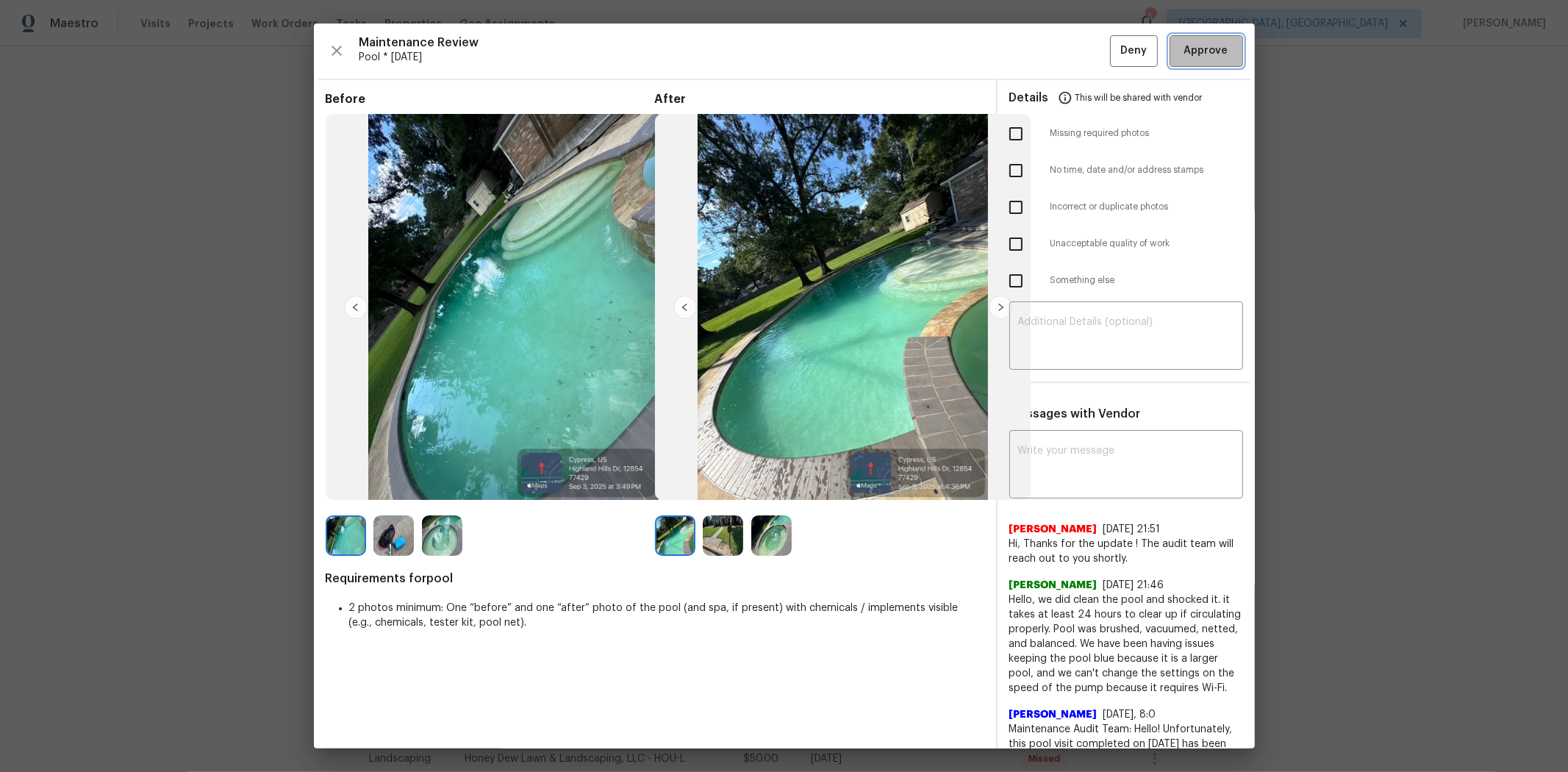
drag, startPoint x: 1206, startPoint y: 56, endPoint x: 1180, endPoint y: 57, distance: 26.0
click at [1204, 57] on span "Approve" at bounding box center [1206, 50] width 44 height 19
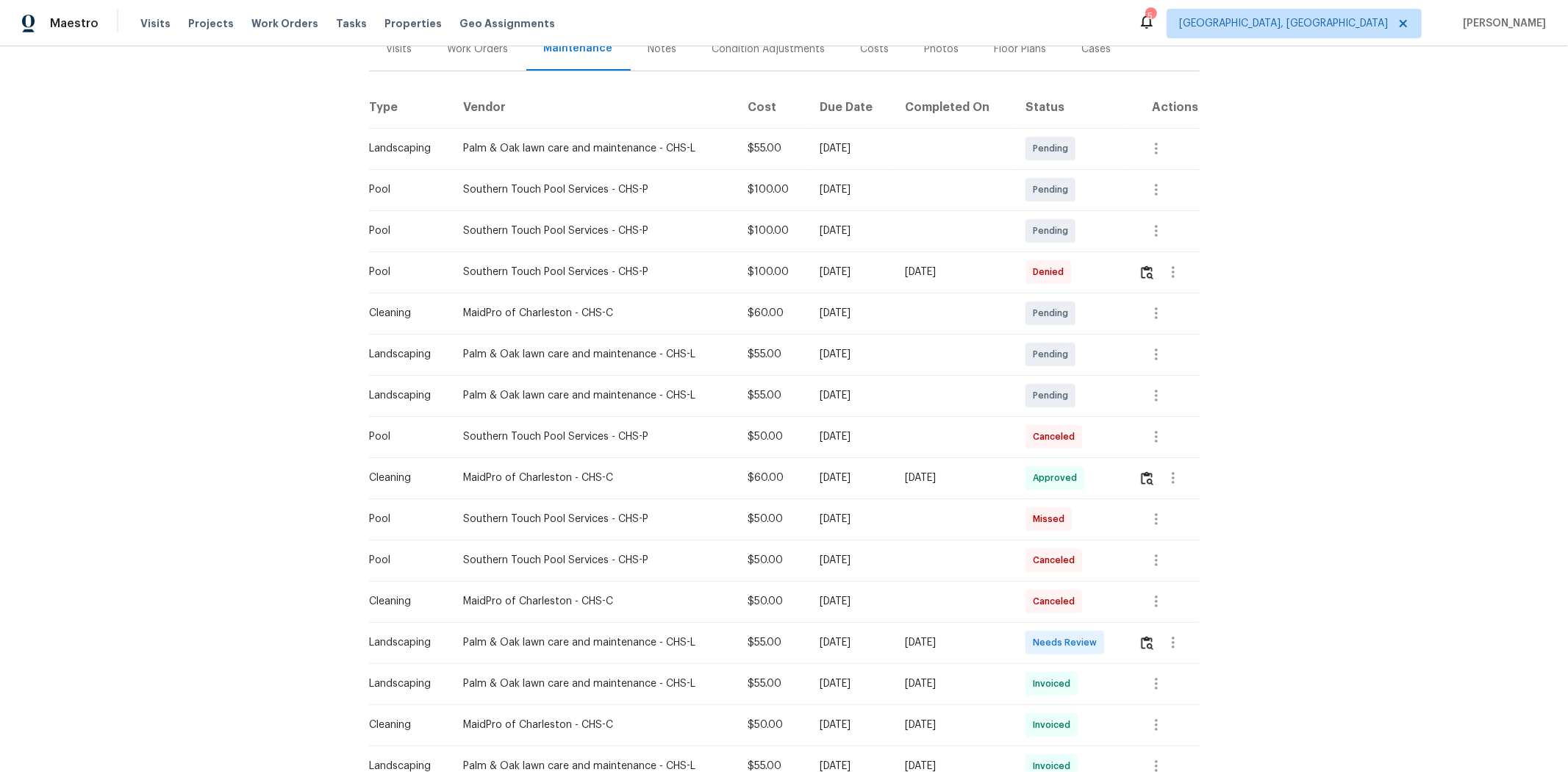
scroll to position [311, 0]
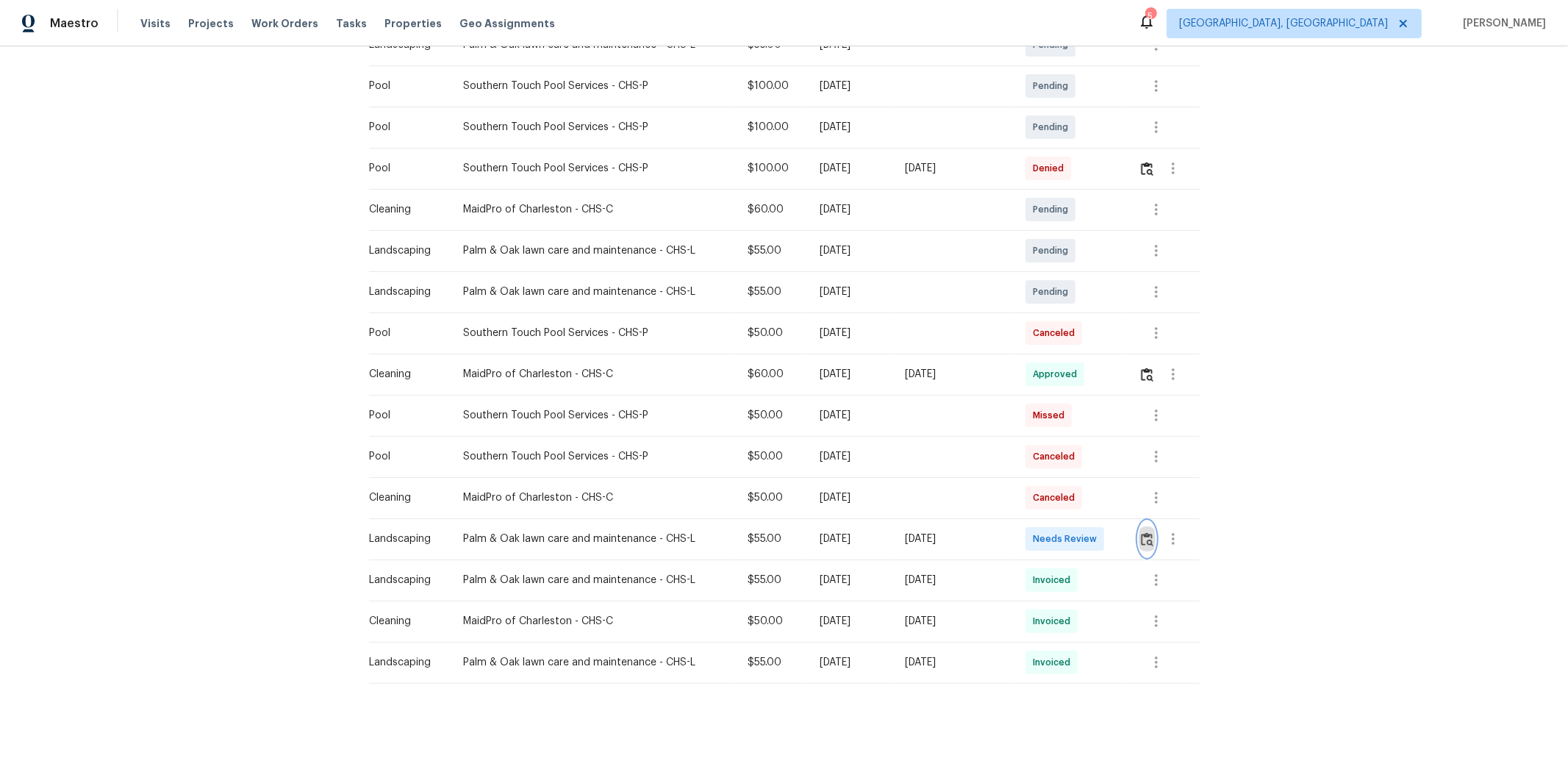
click at [1115, 516] on img "button" at bounding box center [1146, 539] width 12 height 14
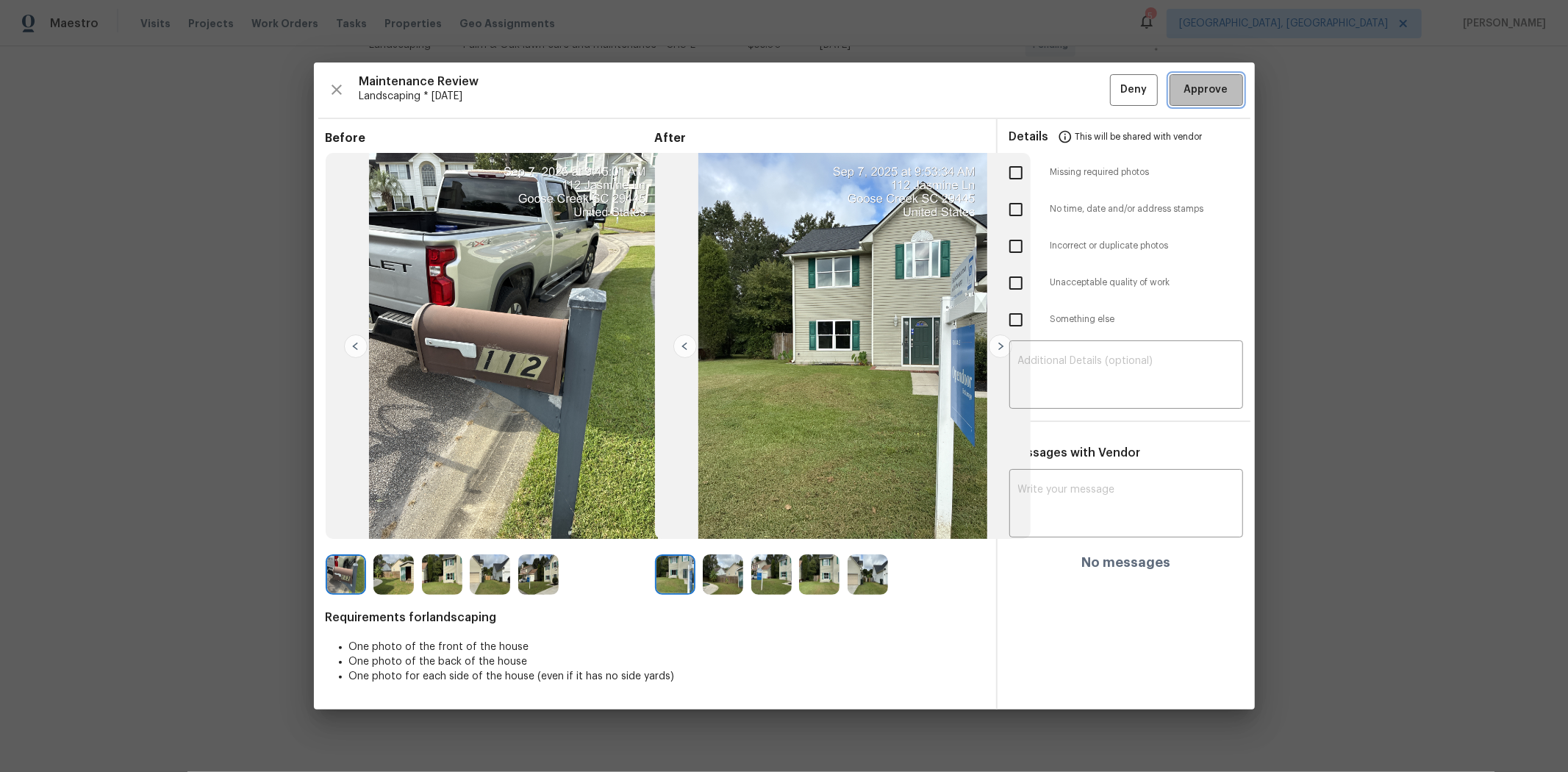
click at [1115, 88] on button "Approve" at bounding box center [1206, 90] width 73 height 32
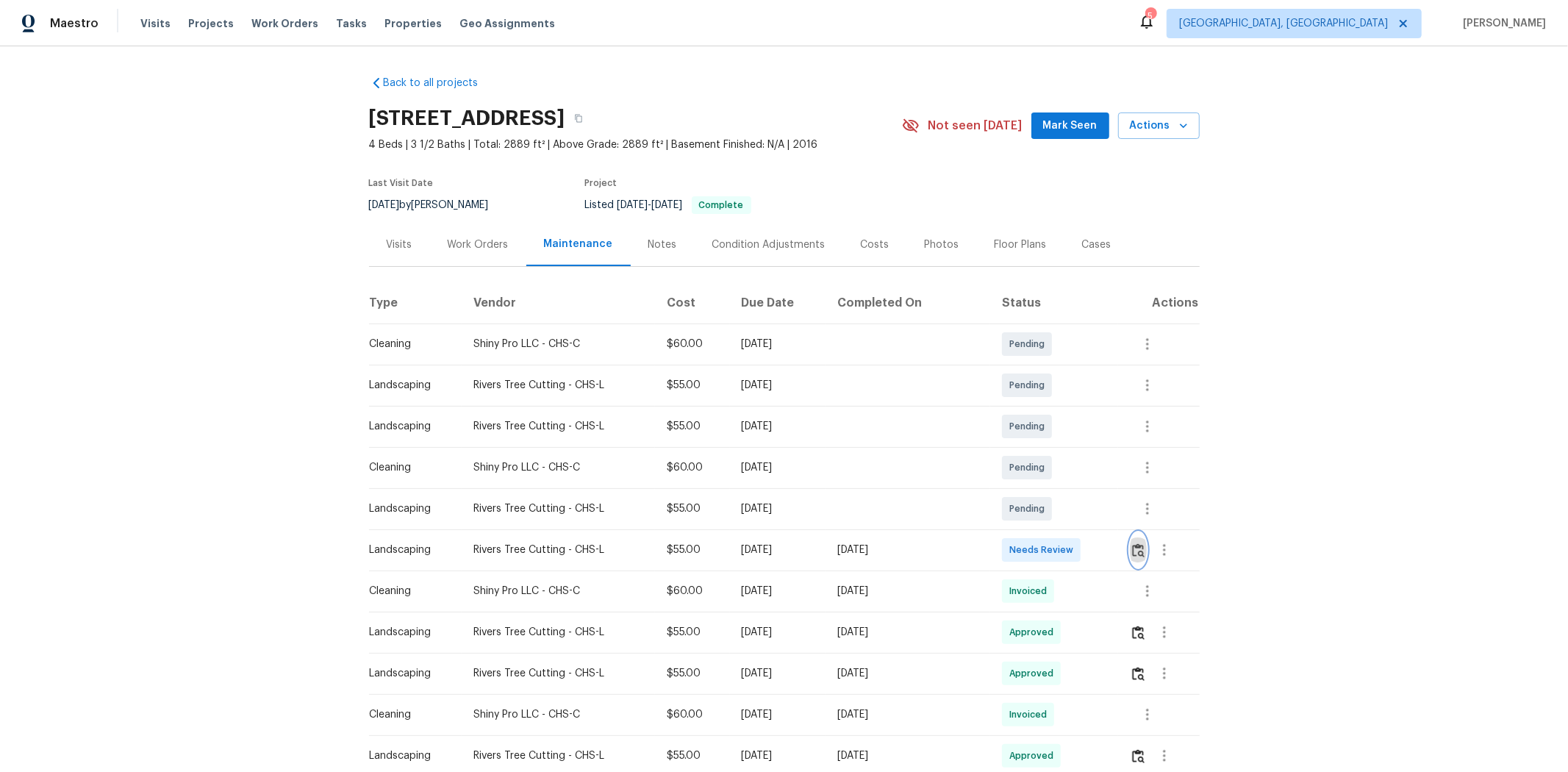
click at [1115, 516] on img "button" at bounding box center [1137, 550] width 12 height 14
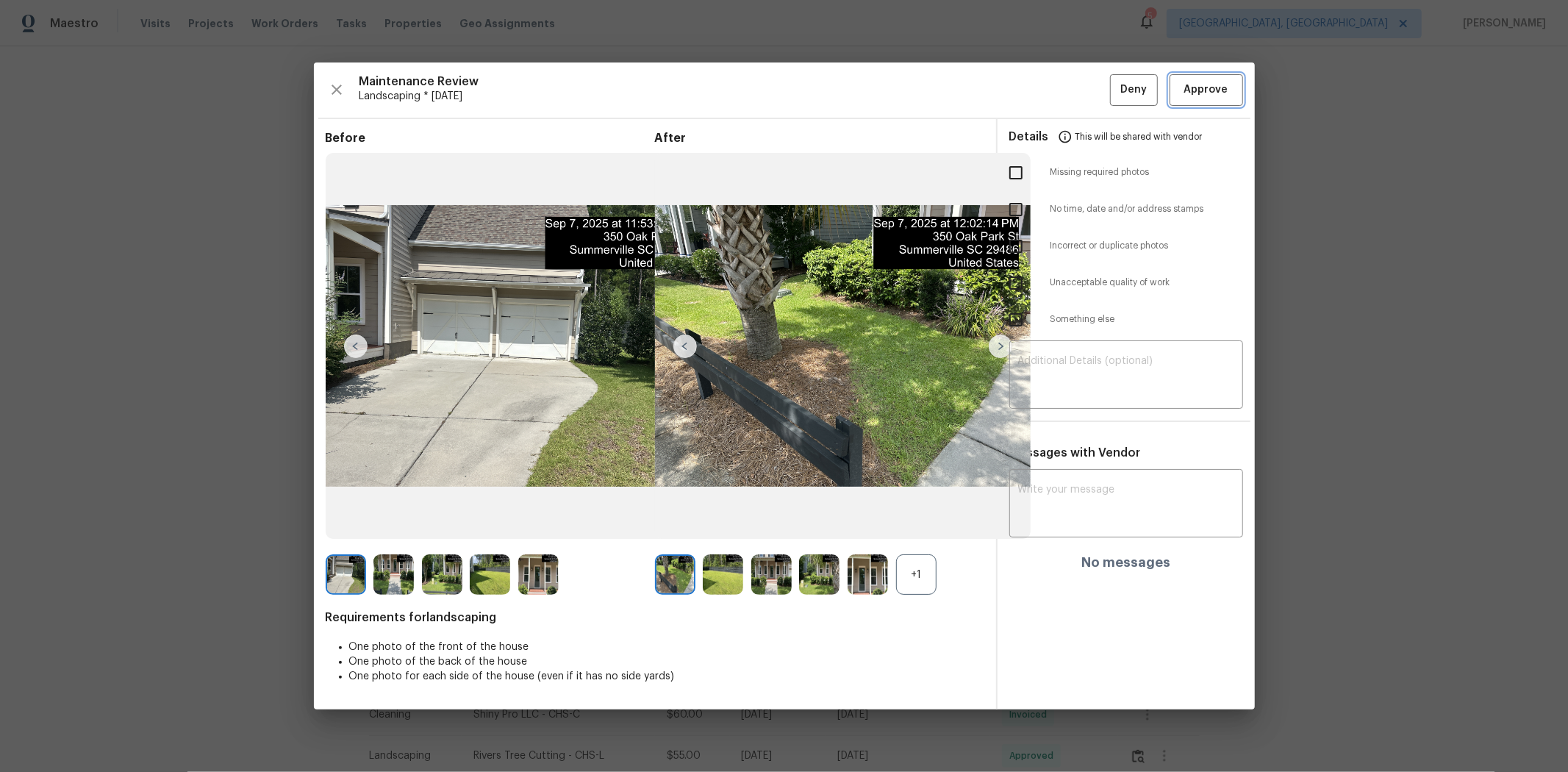
click at [1115, 83] on span "Approve" at bounding box center [1206, 90] width 44 height 19
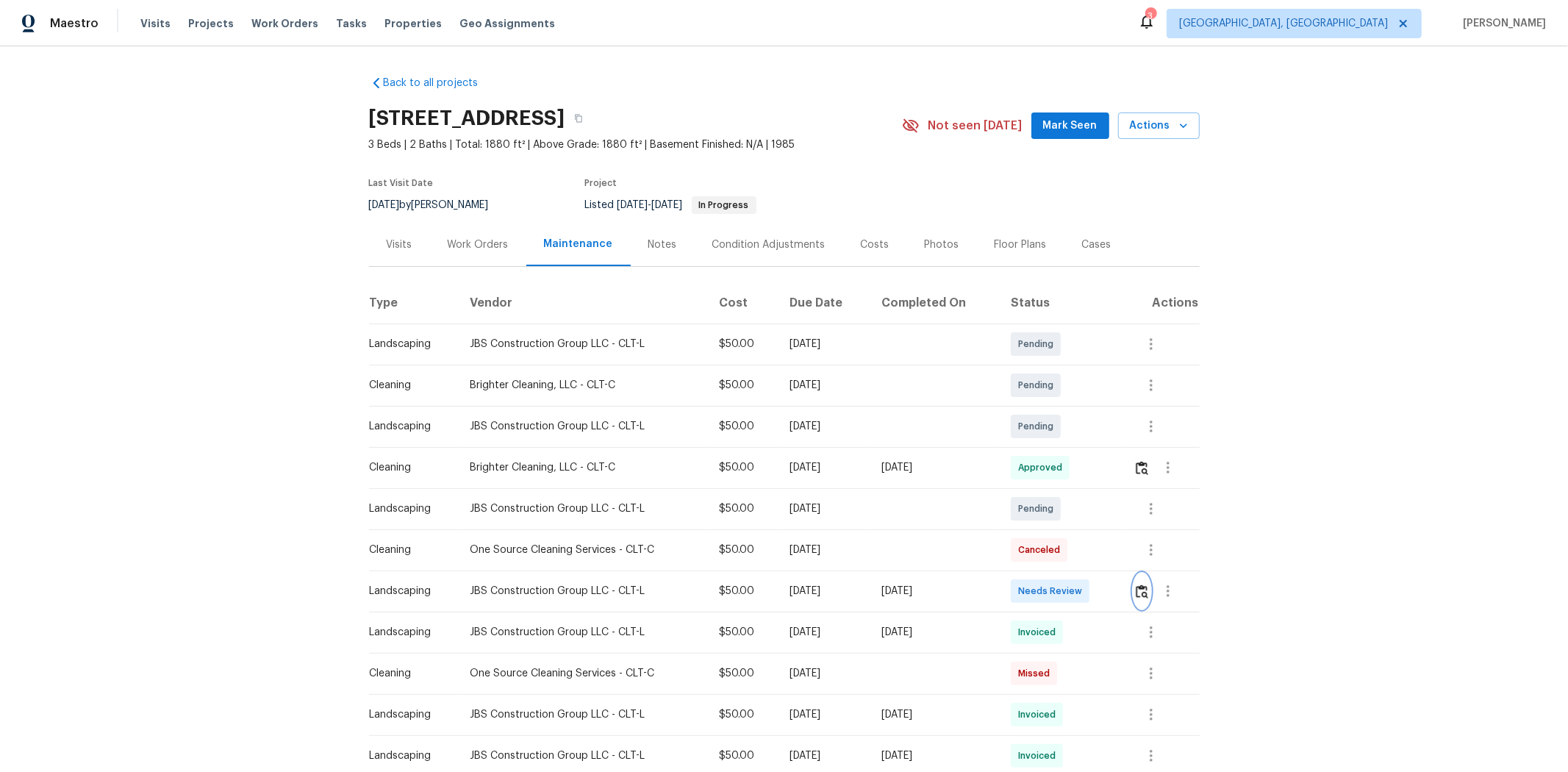
click at [1115, 516] on img "button" at bounding box center [1141, 591] width 12 height 14
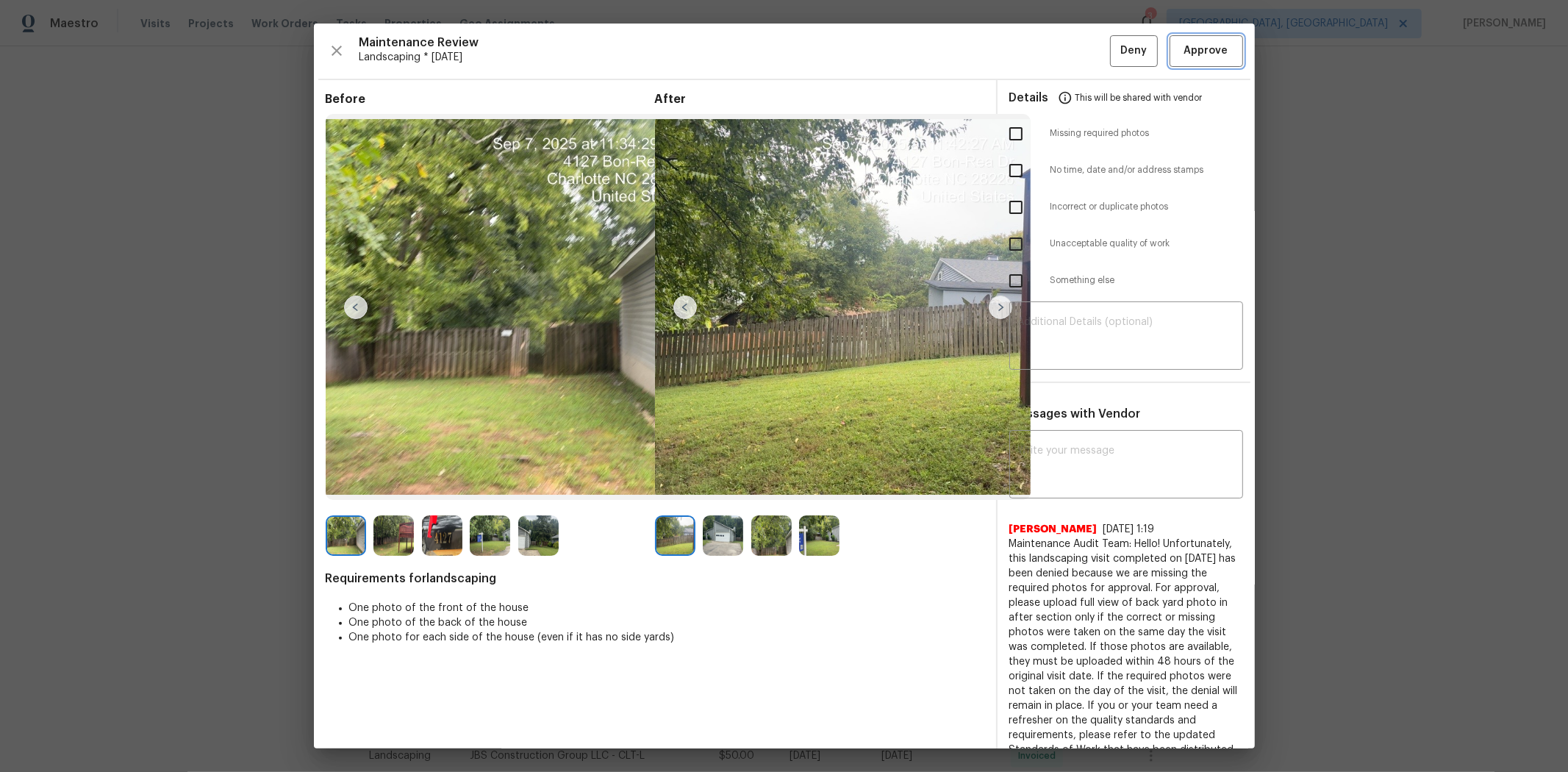
click at [1115, 59] on span "Approve" at bounding box center [1206, 50] width 44 height 19
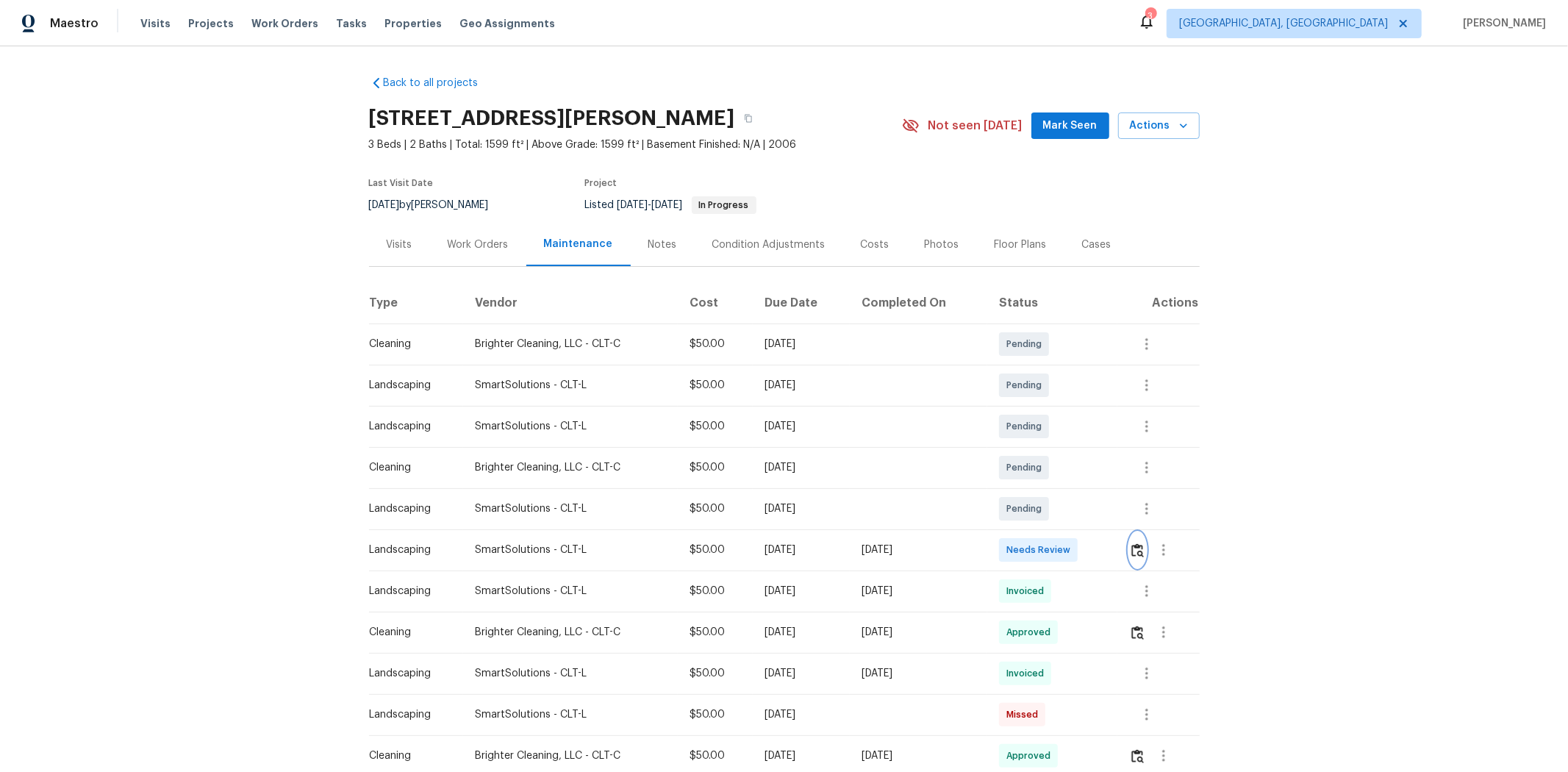
click at [1138, 546] on img "button" at bounding box center [1137, 550] width 12 height 14
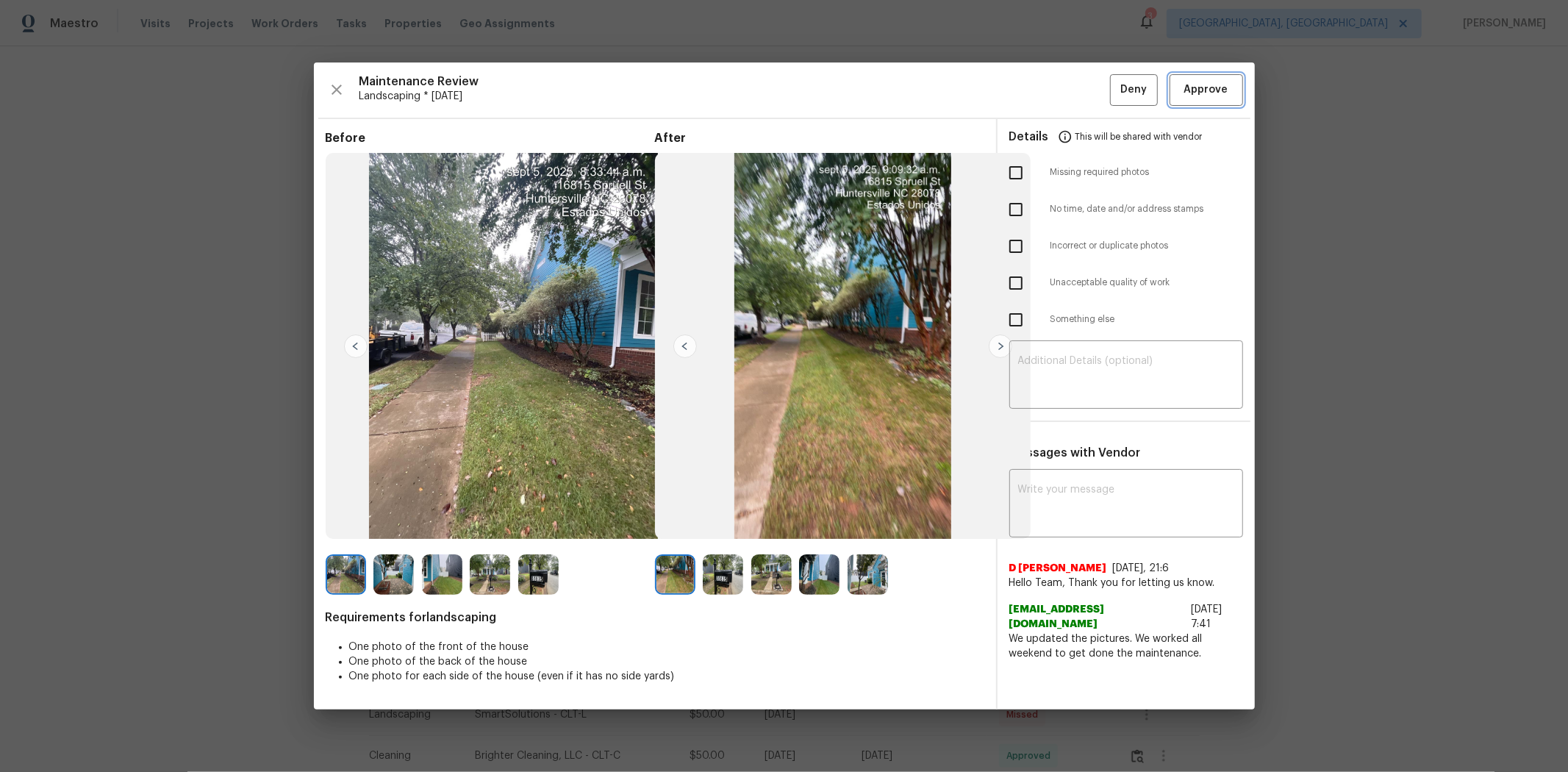
click at [1198, 85] on span "Approve" at bounding box center [1206, 90] width 44 height 19
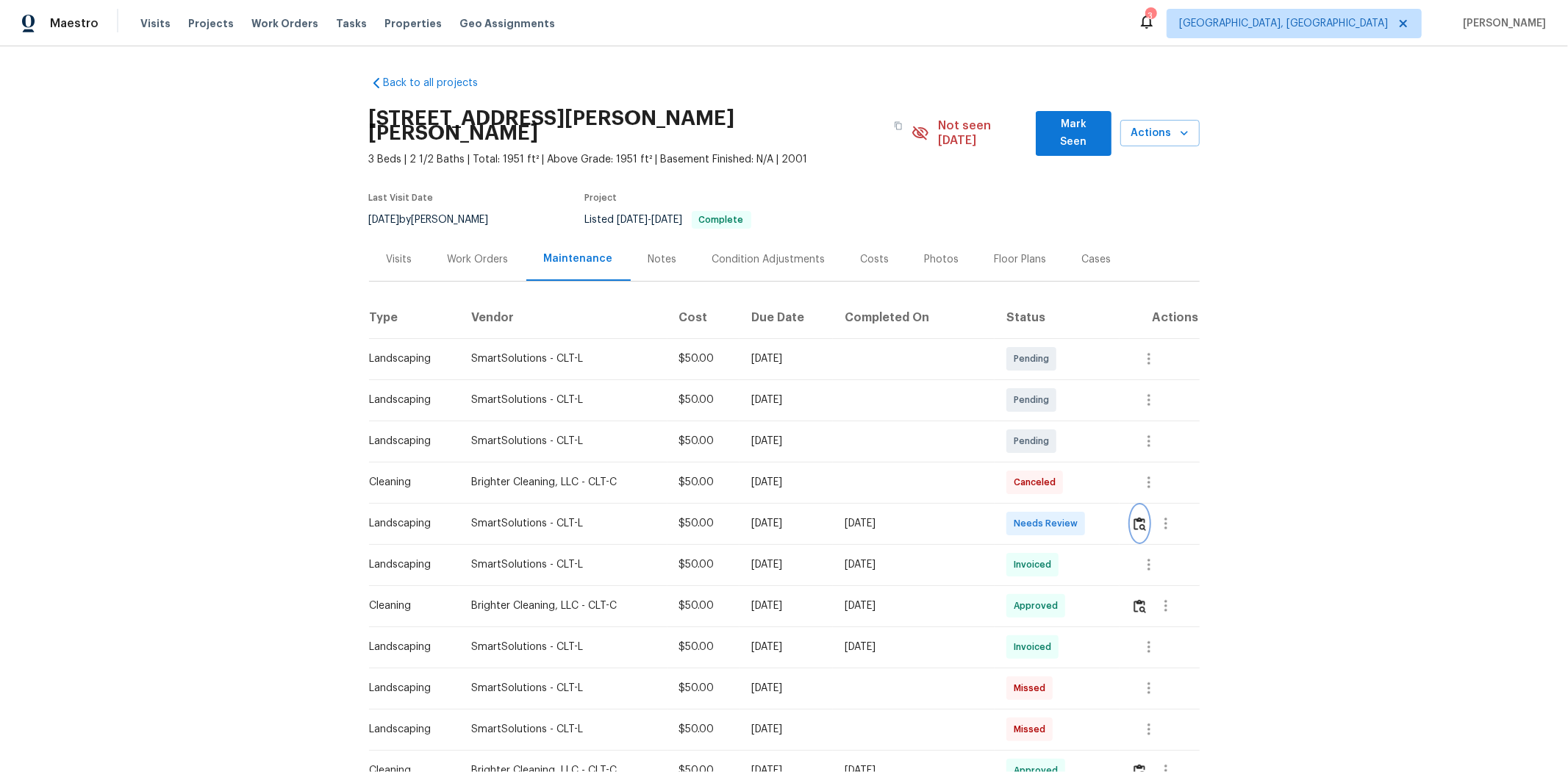
click at [1115, 516] on img "button" at bounding box center [1139, 524] width 12 height 14
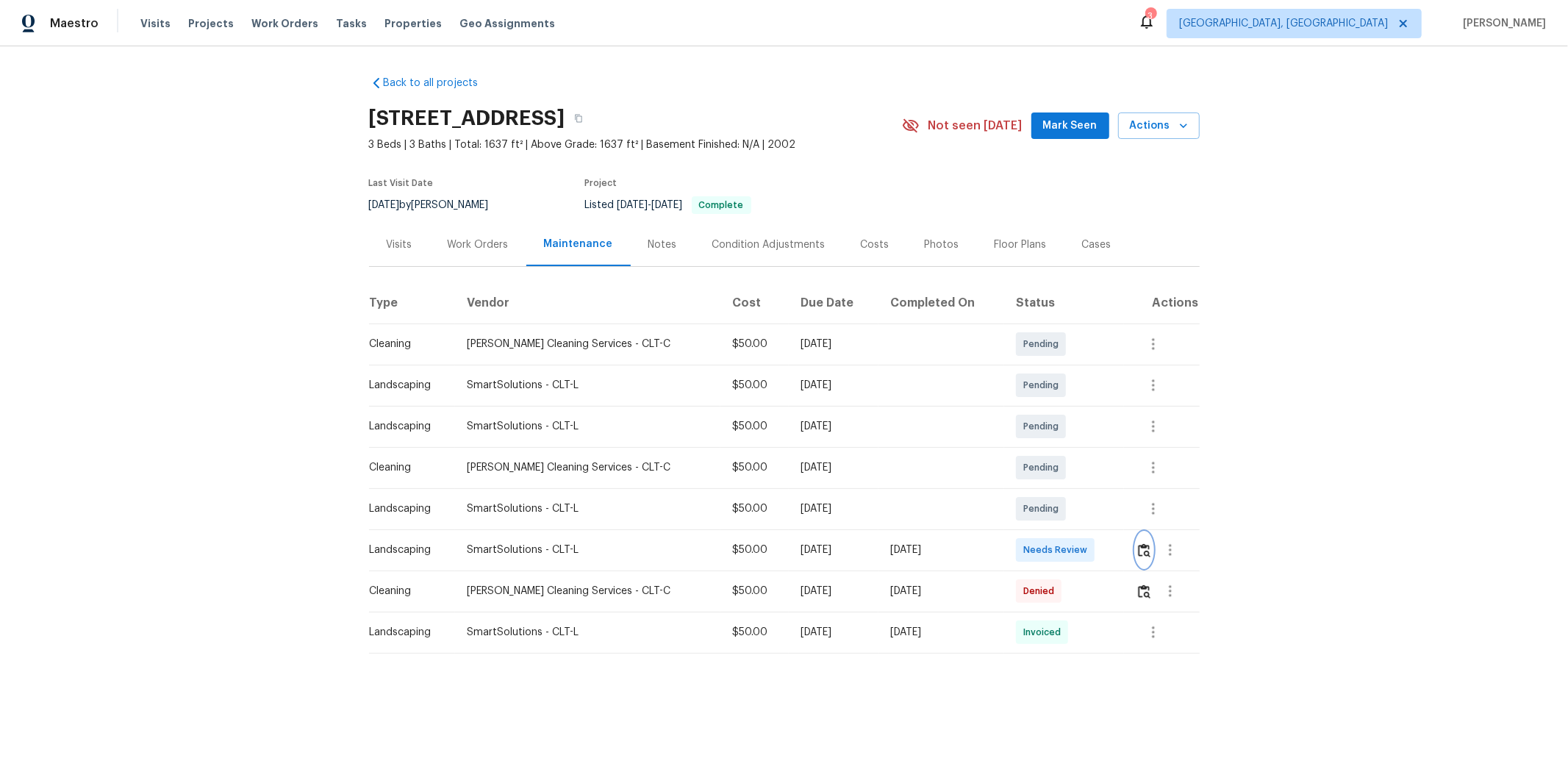
click at [1115, 516] on button "button" at bounding box center [1144, 550] width 17 height 35
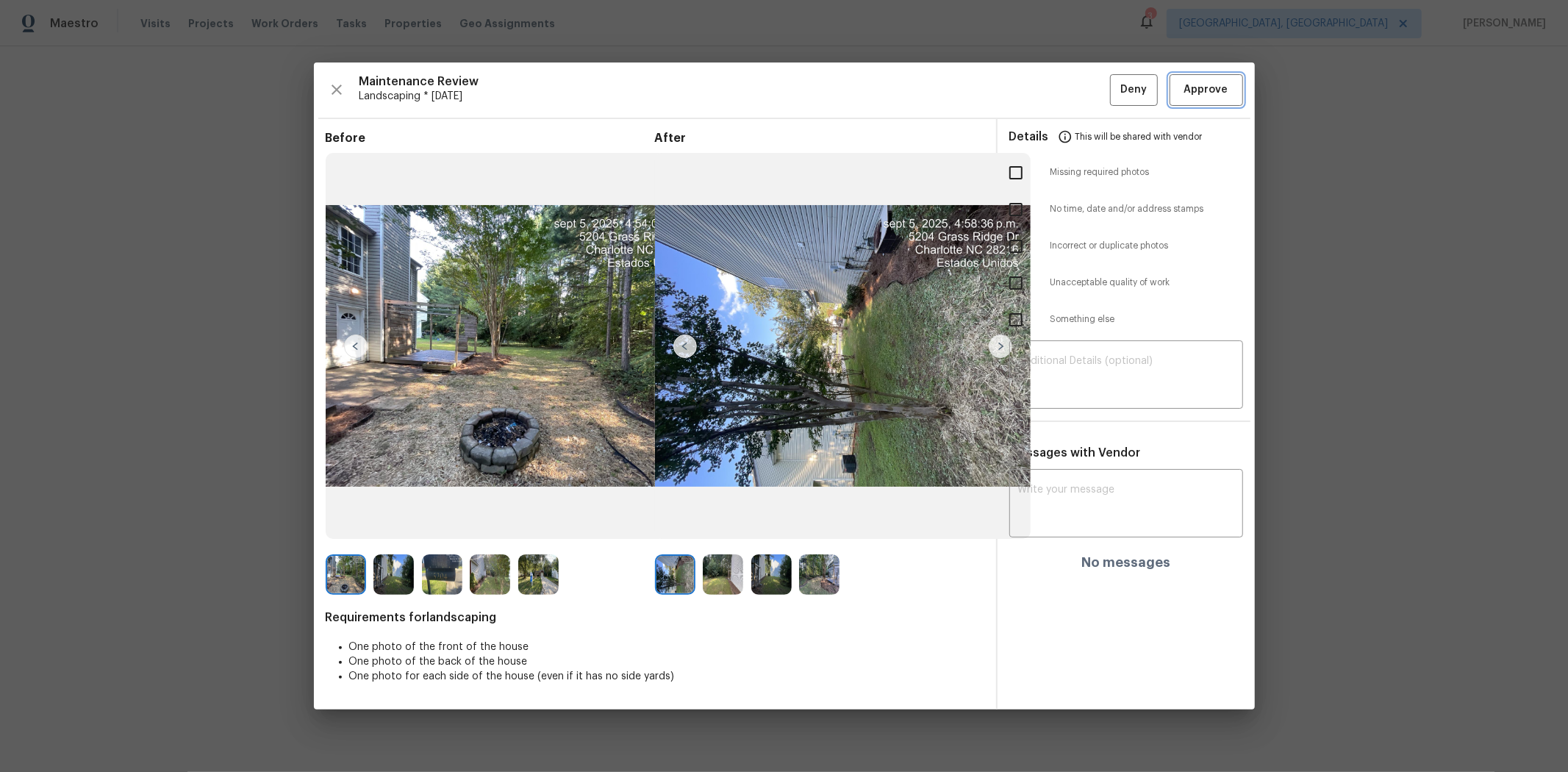
click at [1115, 89] on span "Approve" at bounding box center [1206, 90] width 44 height 19
